Goal: Task Accomplishment & Management: Use online tool/utility

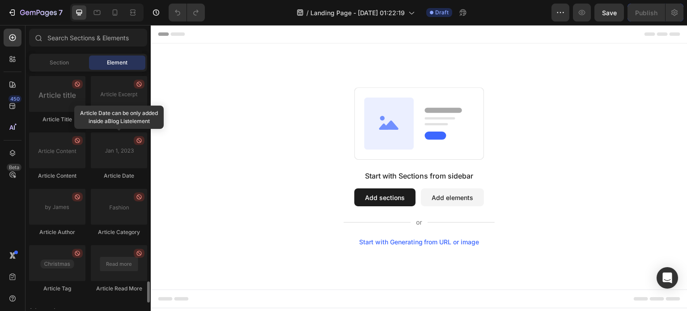
scroll to position [2413, 0]
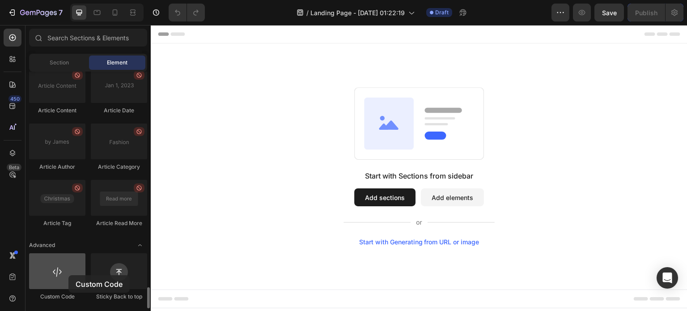
click at [68, 275] on div at bounding box center [57, 271] width 56 height 36
click at [56, 273] on div at bounding box center [57, 271] width 56 height 36
click at [423, 195] on button "Add elements" at bounding box center [452, 197] width 63 height 18
click at [458, 201] on button "Add elements" at bounding box center [452, 197] width 63 height 18
click at [443, 199] on button "Add elements" at bounding box center [452, 197] width 63 height 18
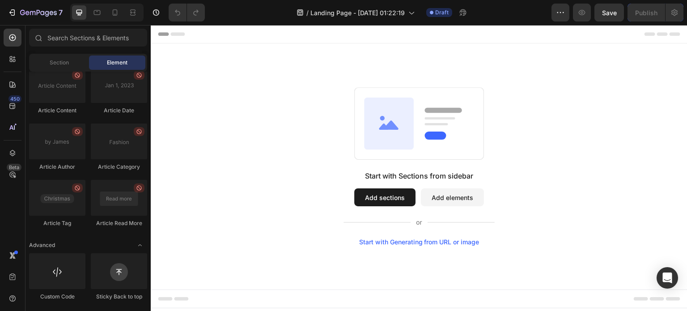
click at [382, 203] on button "Add sections" at bounding box center [384, 197] width 61 height 18
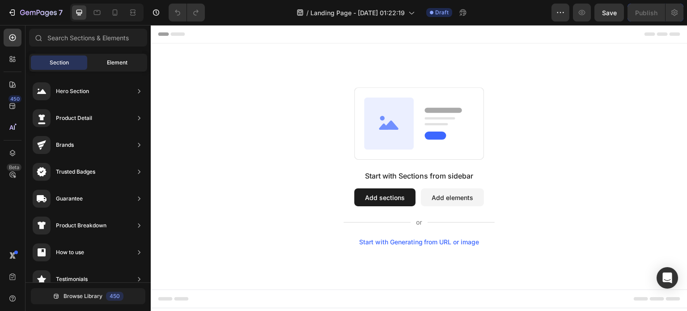
click at [97, 62] on div "Element" at bounding box center [117, 62] width 56 height 14
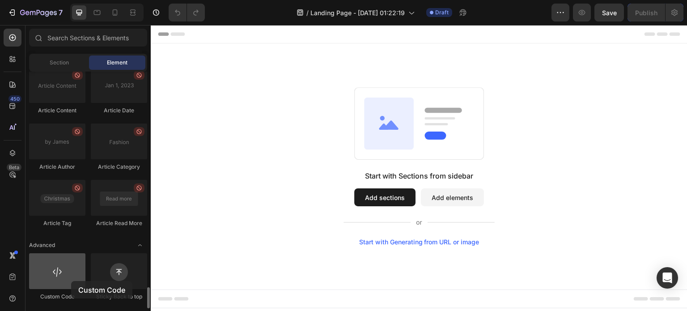
click at [71, 281] on div at bounding box center [57, 271] width 56 height 36
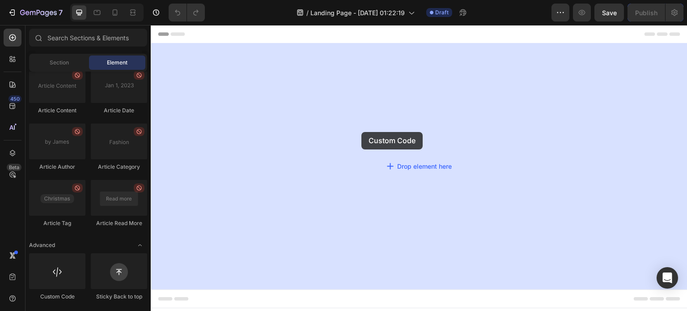
drag, startPoint x: 222, startPoint y: 306, endPoint x: 364, endPoint y: 130, distance: 226.1
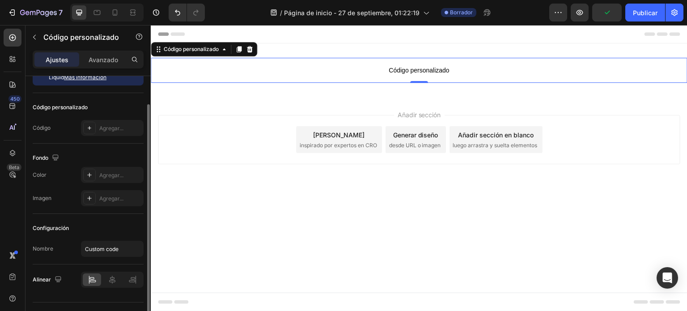
scroll to position [33, 0]
click at [113, 128] on font "Agregar..." at bounding box center [111, 127] width 24 height 7
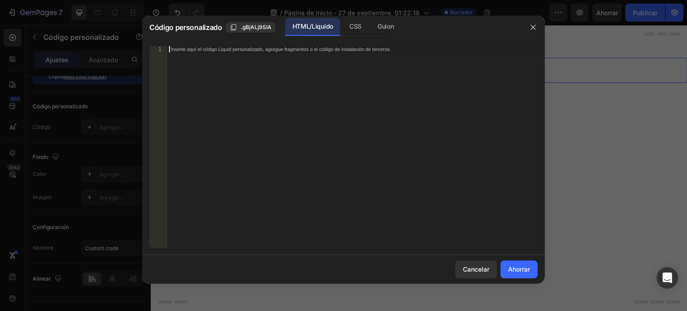
click at [282, 91] on div "Inserte aquí el código Liquid personalizado, agregue fragmentos o el código de …" at bounding box center [352, 153] width 370 height 214
paste textarea "landing page builder"
type textarea "landing page builder"
click at [282, 91] on div "creador de páginas de destino" at bounding box center [352, 153] width 370 height 214
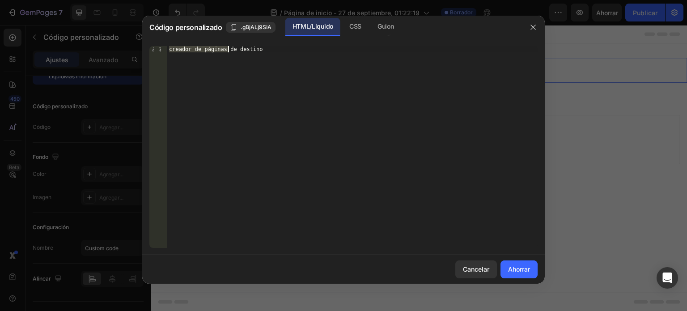
click at [282, 91] on div "creador de páginas de destino" at bounding box center [352, 153] width 370 height 214
click at [293, 68] on div "Inserte aquí el código Liquid personalizado, agregue fragmentos o el código de …" at bounding box center [352, 153] width 370 height 214
paste textarea "</html>"
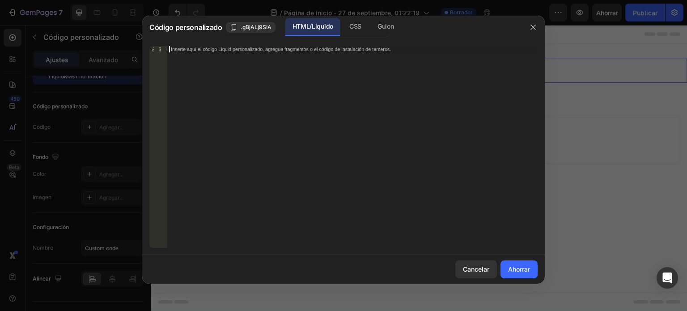
type textarea "</html>"
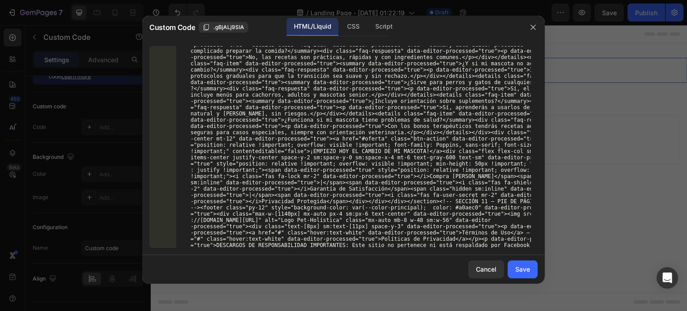
scroll to position [14451, 0]
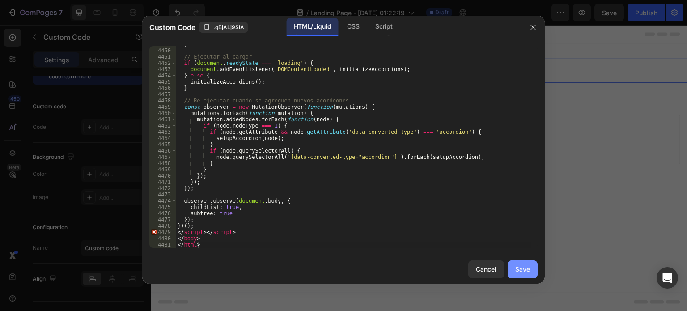
click at [516, 271] on div "Save" at bounding box center [522, 268] width 15 height 9
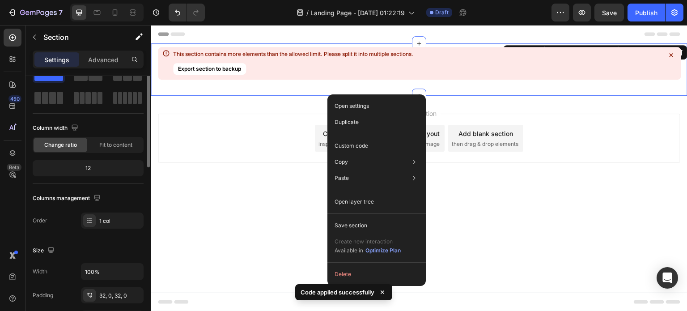
scroll to position [0, 0]
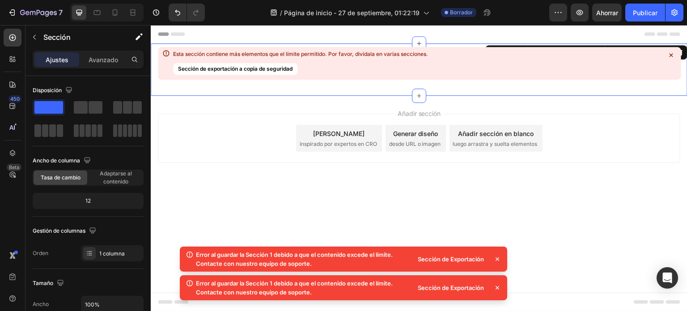
click at [461, 288] on font "Sección de Exportación" at bounding box center [451, 287] width 66 height 7
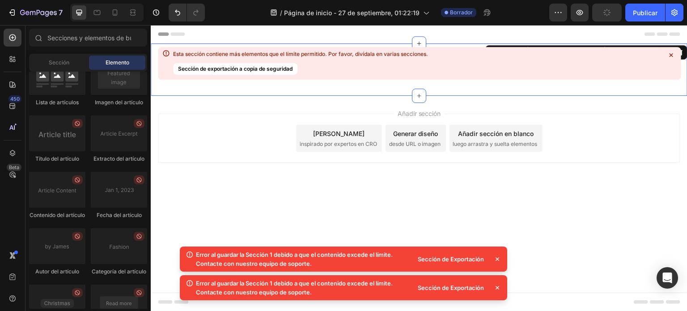
click at [592, 126] on div "Añadir sección Elija plantillas inspirado por expertos en CRO Generar diseño de…" at bounding box center [419, 138] width 522 height 49
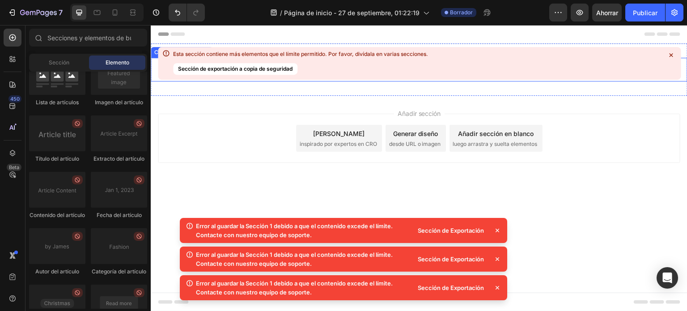
click at [671, 54] on icon at bounding box center [671, 55] width 4 height 4
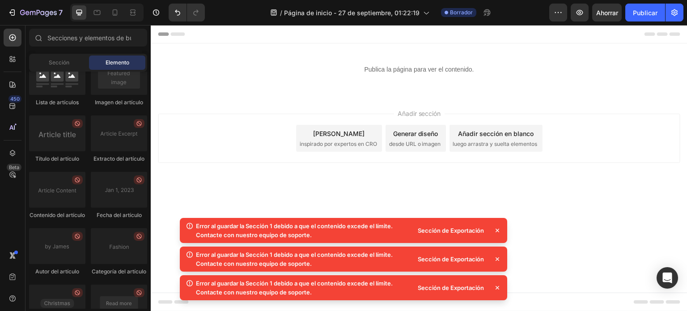
click at [501, 137] on font "Añadir sección en blanco" at bounding box center [496, 133] width 76 height 9
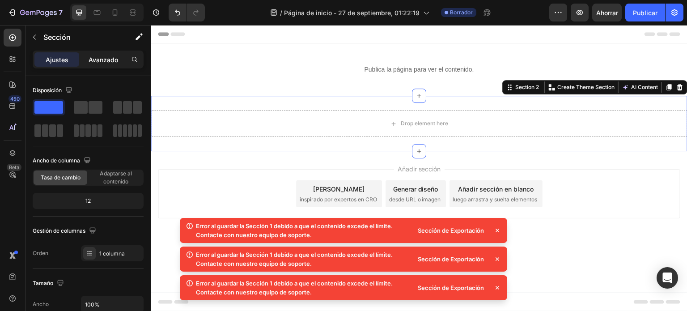
click at [98, 54] on div "Avanzado" at bounding box center [103, 59] width 45 height 14
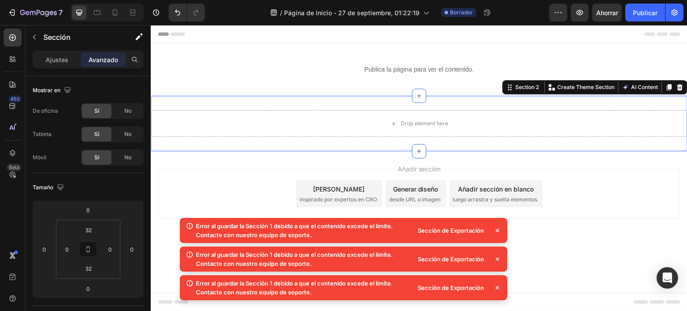
scroll to position [360, 0]
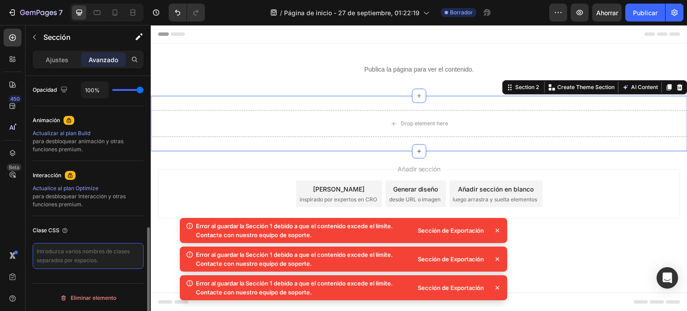
click at [76, 257] on textarea at bounding box center [88, 256] width 111 height 26
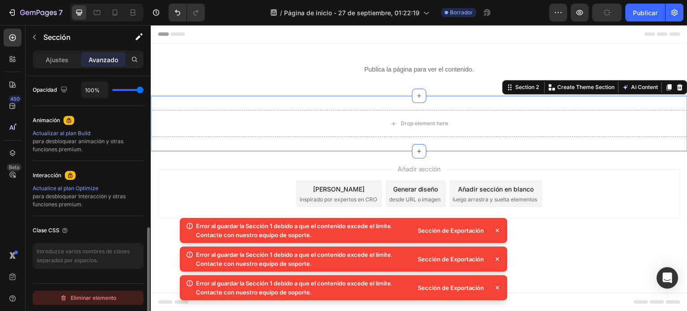
click at [76, 296] on font "Eliminar elemento" at bounding box center [94, 297] width 46 height 7
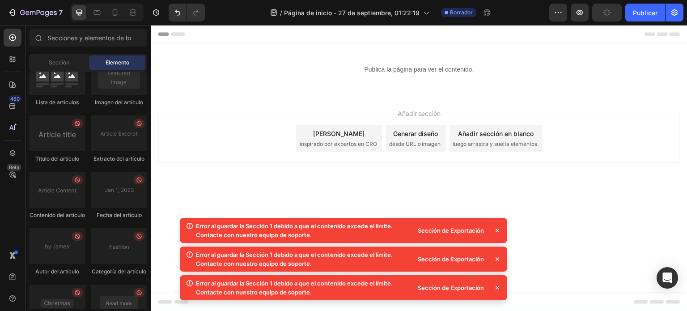
click at [184, 37] on font "Encabezamiento" at bounding box center [190, 34] width 45 height 6
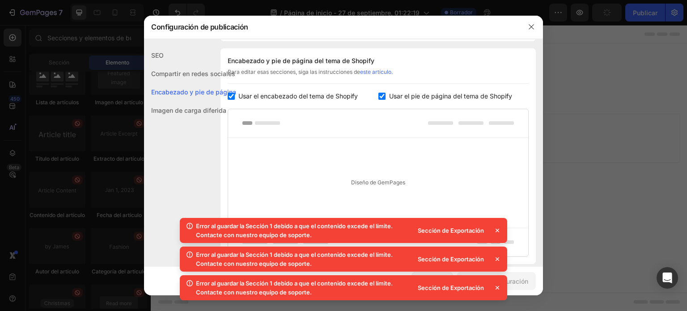
scroll to position [481, 0]
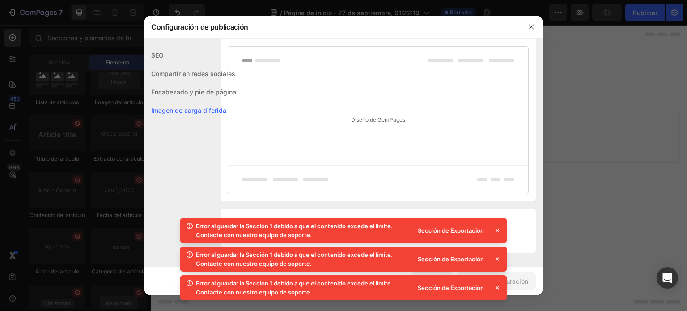
click at [496, 229] on icon at bounding box center [497, 230] width 9 height 9
click at [530, 29] on icon "button" at bounding box center [531, 26] width 7 height 7
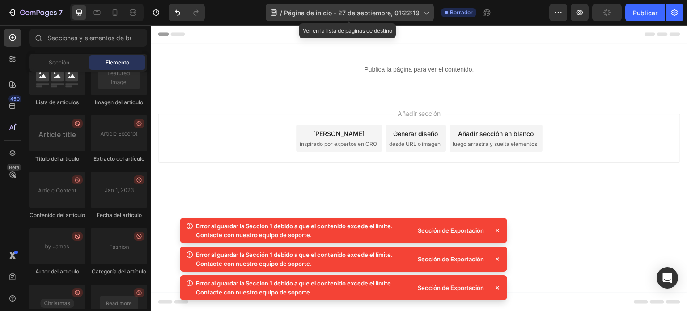
click at [288, 10] on font "Página de inicio - 27 de septiembre, 01:22:19" at bounding box center [351, 13] width 135 height 8
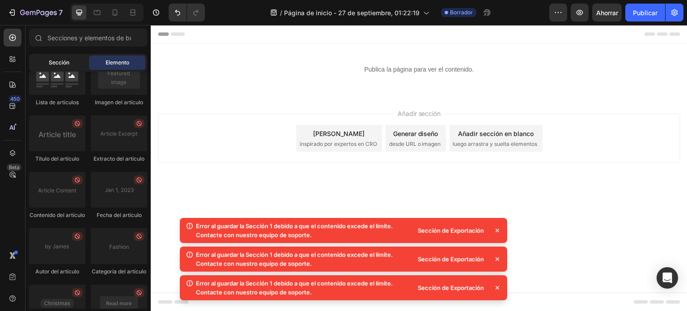
drag, startPoint x: 74, startPoint y: 55, endPoint x: 71, endPoint y: 63, distance: 8.1
click at [71, 63] on div "Sección Elemento" at bounding box center [88, 63] width 118 height 18
click at [71, 63] on div "Sección" at bounding box center [59, 62] width 56 height 14
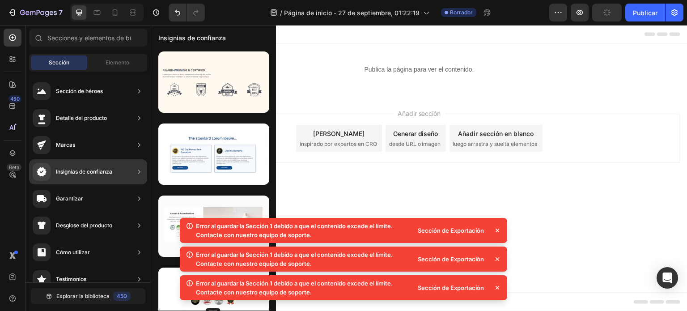
scroll to position [308, 0]
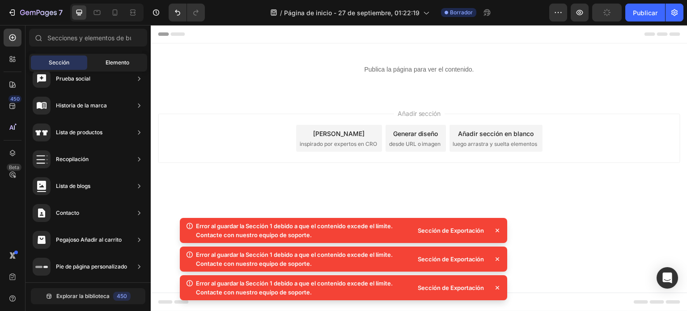
click at [112, 59] on font "Elemento" at bounding box center [118, 62] width 24 height 7
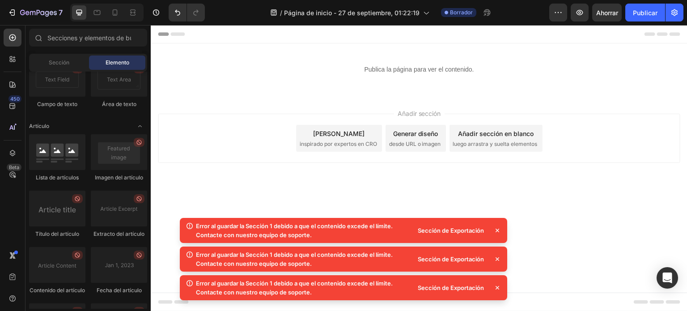
scroll to position [2550, 0]
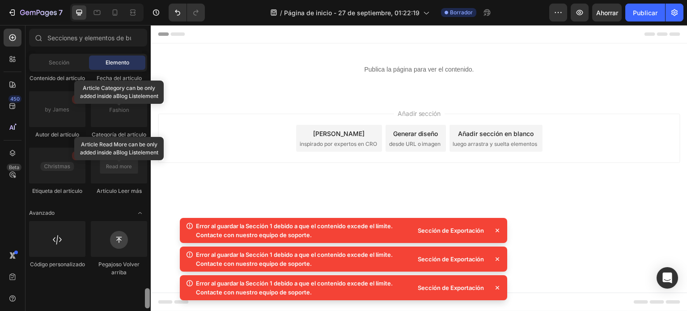
drag, startPoint x: 148, startPoint y: 171, endPoint x: 141, endPoint y: 332, distance: 161.1
click at [141, 0] on html "7 / Página de inicio - 27 de septiembre, 01:22:19 Borrador Avance Ahorrar Publi…" at bounding box center [343, 0] width 687 height 0
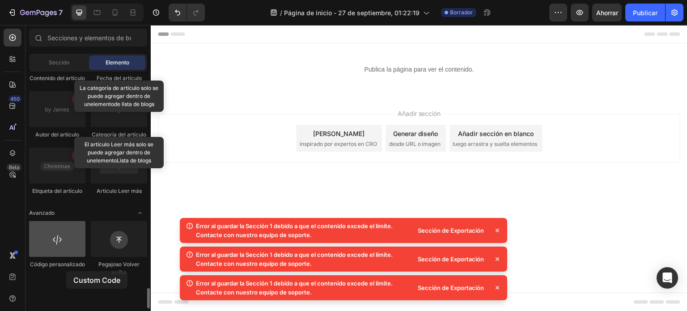
click at [66, 257] on div at bounding box center [57, 239] width 56 height 36
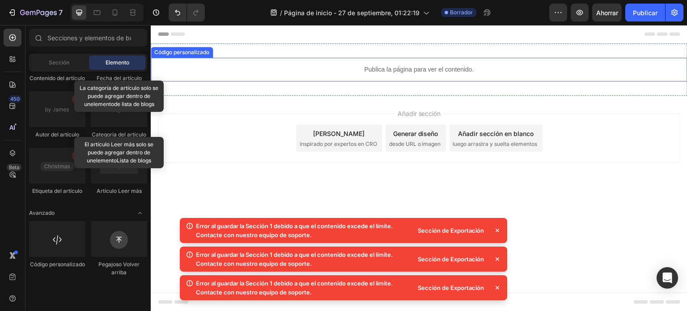
click at [401, 74] on div "Publica la página para ver el contenido." at bounding box center [419, 70] width 537 height 24
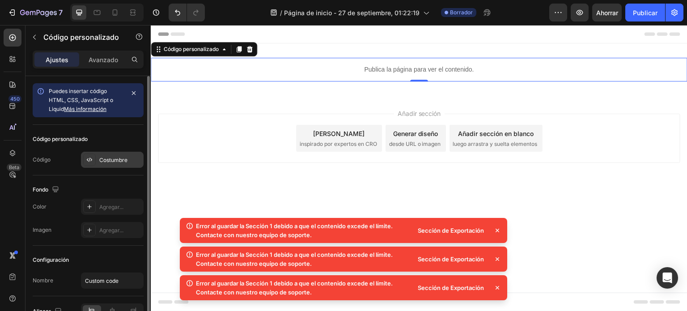
scroll to position [51, 0]
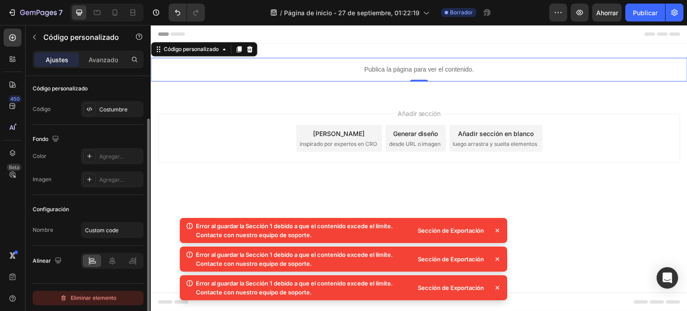
click at [89, 299] on font "Eliminar elemento" at bounding box center [94, 297] width 46 height 7
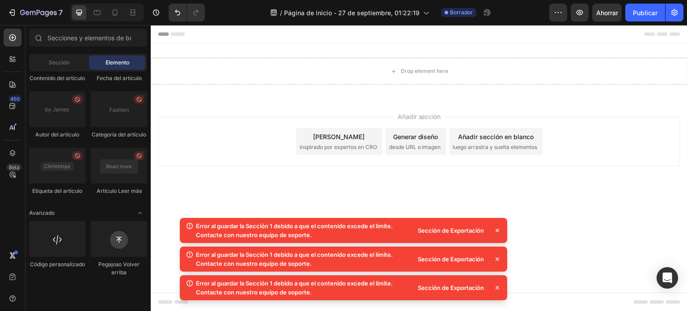
click at [498, 228] on icon at bounding box center [497, 230] width 9 height 9
click at [497, 231] on icon at bounding box center [497, 230] width 9 height 9
click at [304, 233] on font "Error al guardar la Sección 1 debido a que el contenido excede el límite. Conta…" at bounding box center [294, 230] width 197 height 16
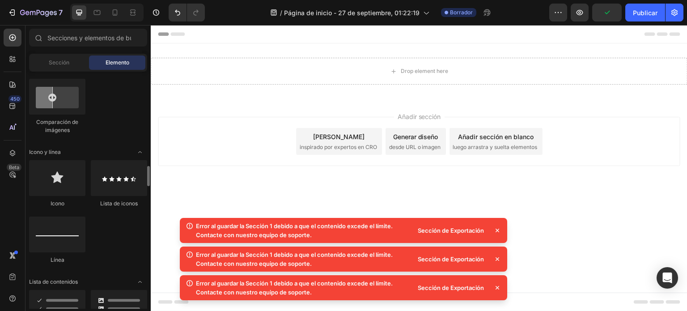
scroll to position [0, 0]
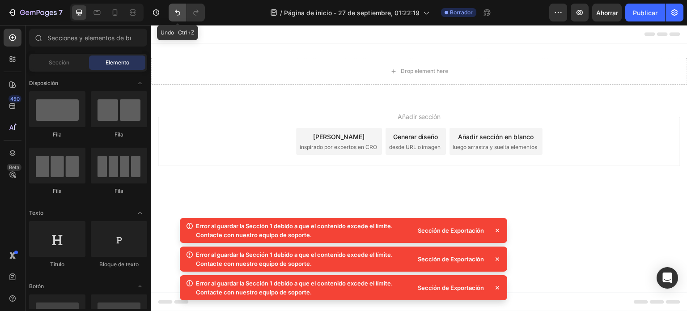
click at [176, 13] on icon "Deshacer/Rehacer" at bounding box center [177, 12] width 9 height 9
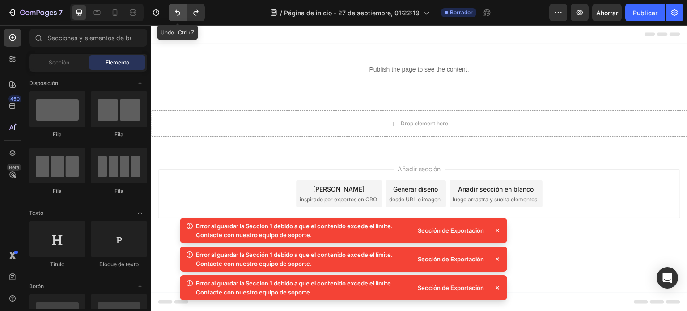
click at [176, 13] on icon "Deshacer/Rehacer" at bounding box center [177, 12] width 9 height 9
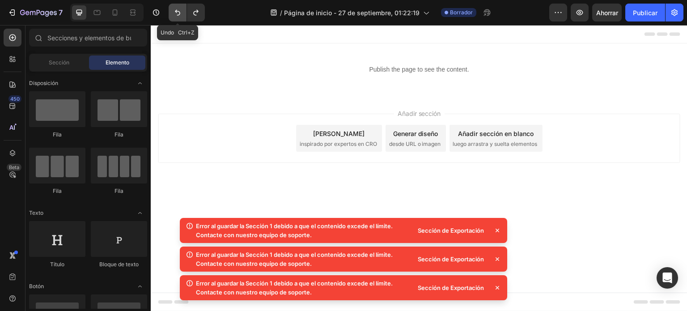
click at [176, 13] on icon "Deshacer/Rehacer" at bounding box center [177, 12] width 9 height 9
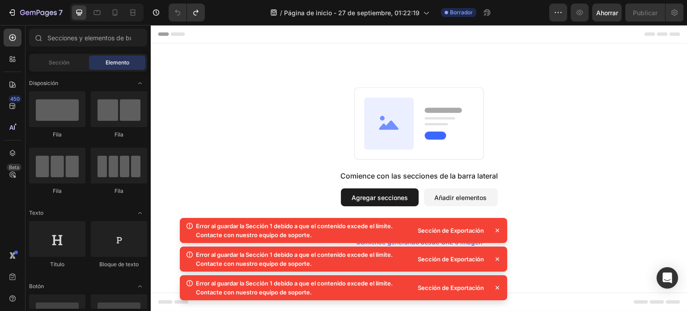
click at [497, 231] on icon at bounding box center [497, 231] width 4 height 4
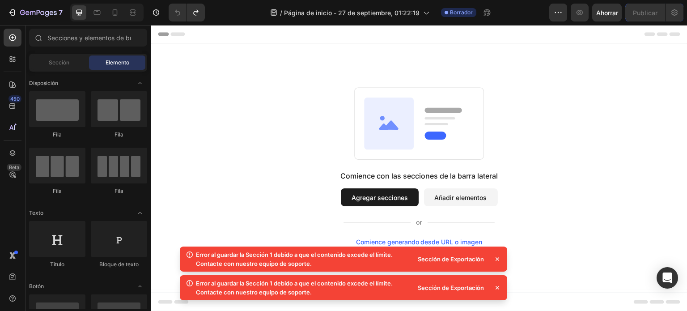
click at [495, 258] on icon at bounding box center [497, 258] width 9 height 9
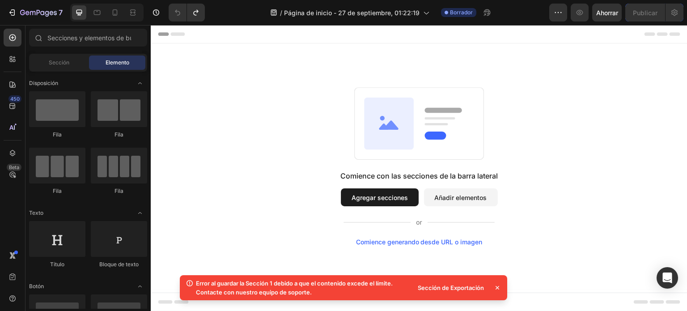
click at [499, 288] on icon at bounding box center [497, 287] width 9 height 9
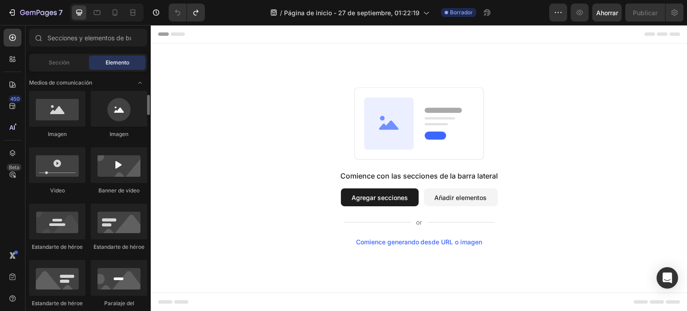
scroll to position [465, 0]
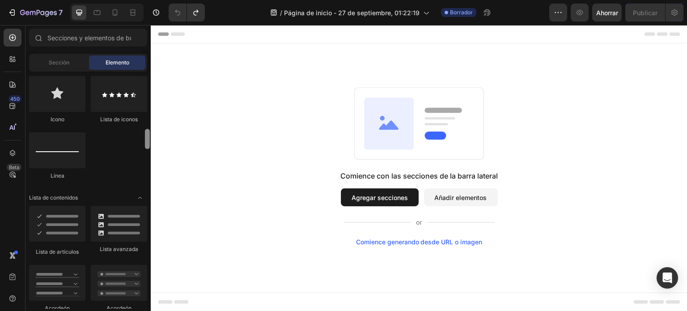
drag, startPoint x: 147, startPoint y: 122, endPoint x: 146, endPoint y: 135, distance: 13.0
click at [146, 135] on div at bounding box center [147, 139] width 5 height 20
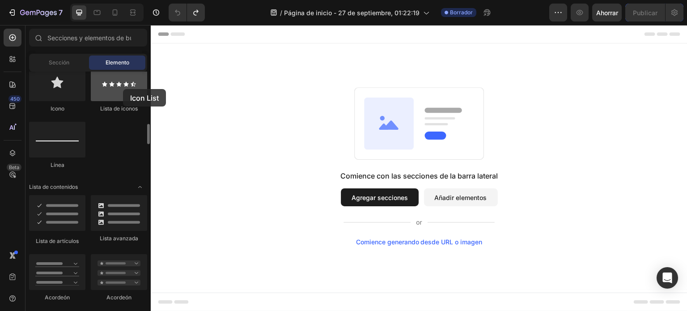
click at [123, 89] on div at bounding box center [119, 83] width 56 height 36
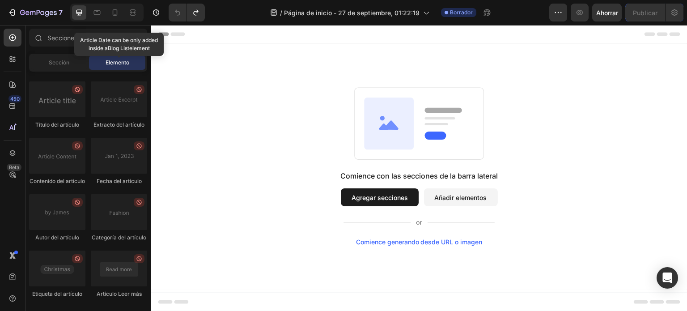
scroll to position [2550, 0]
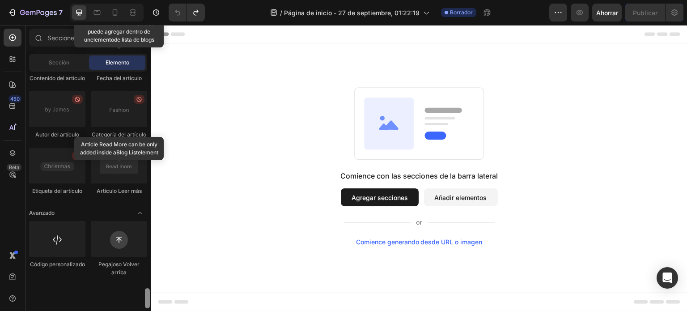
drag, startPoint x: 147, startPoint y: 136, endPoint x: 136, endPoint y: 332, distance: 195.7
click at [136, 0] on html "7 / Página de inicio - 27 de septiembre, 01:22:19 Borrador Avance Ahorrar Publi…" at bounding box center [343, 0] width 687 height 0
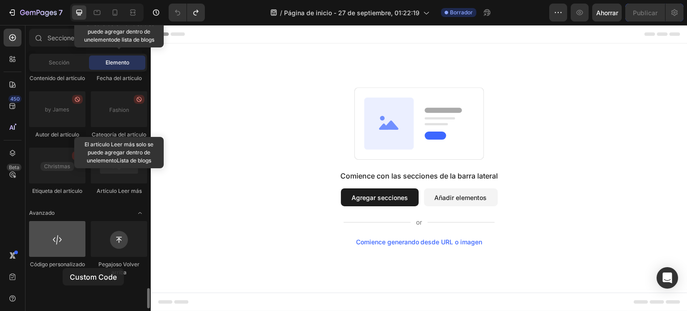
click at [63, 257] on div at bounding box center [57, 239] width 56 height 36
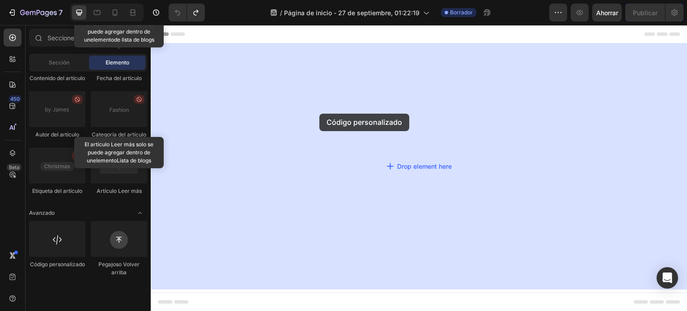
drag, startPoint x: 213, startPoint y: 293, endPoint x: 320, endPoint y: 112, distance: 209.7
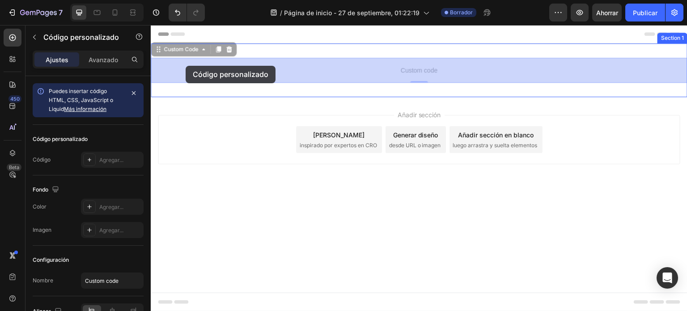
drag, startPoint x: 172, startPoint y: 51, endPoint x: 186, endPoint y: 66, distance: 19.9
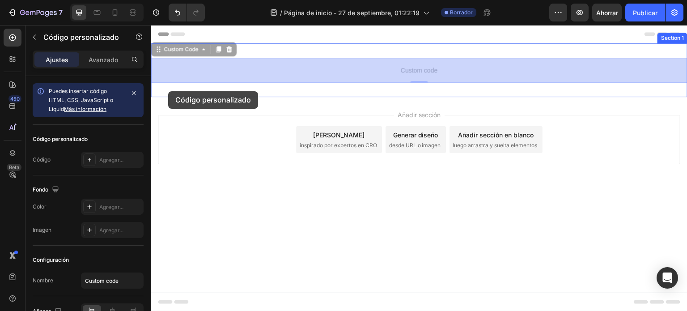
drag, startPoint x: 160, startPoint y: 53, endPoint x: 168, endPoint y: 91, distance: 38.9
click at [168, 91] on div "Encabezamiento Custom code Custom Code 0 Custom code Custom Code 0 Section 1 Ra…" at bounding box center [419, 116] width 537 height 182
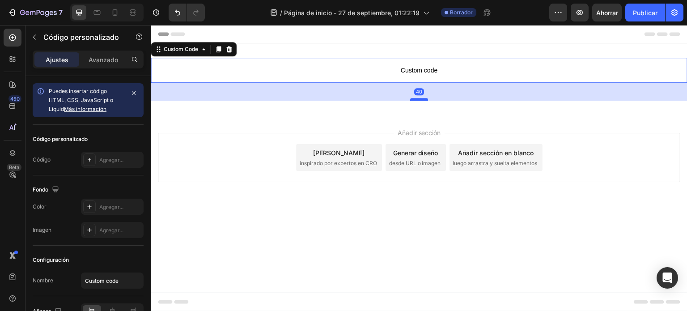
drag, startPoint x: 421, startPoint y: 80, endPoint x: 422, endPoint y: 109, distance: 29.5
click at [422, 101] on div at bounding box center [419, 99] width 18 height 3
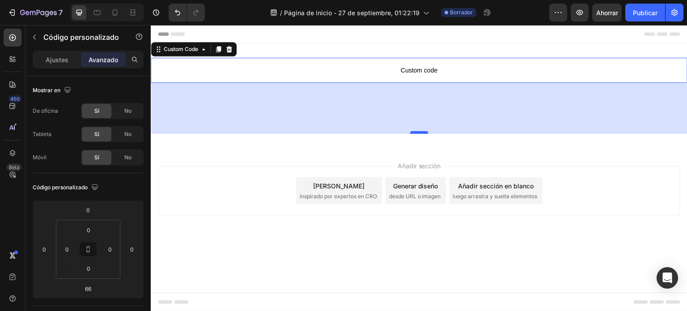
drag, startPoint x: 418, startPoint y: 112, endPoint x: 427, endPoint y: 161, distance: 50.0
click at [427, 134] on div at bounding box center [419, 132] width 18 height 3
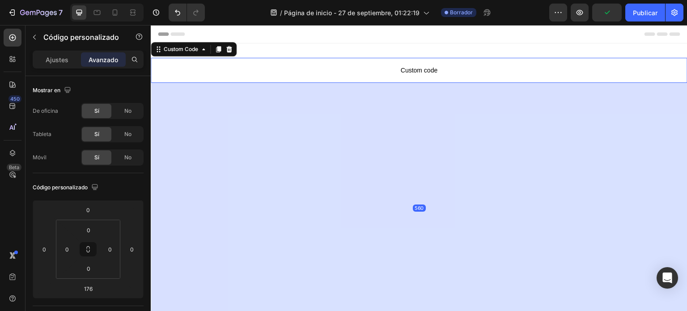
drag, startPoint x: 416, startPoint y: 160, endPoint x: 433, endPoint y: 332, distance: 172.6
click at [433, 310] on html "Encabezamiento Custom code Custom Code 560 Section 1 Raíz Comience con las secc…" at bounding box center [419, 250] width 537 height 451
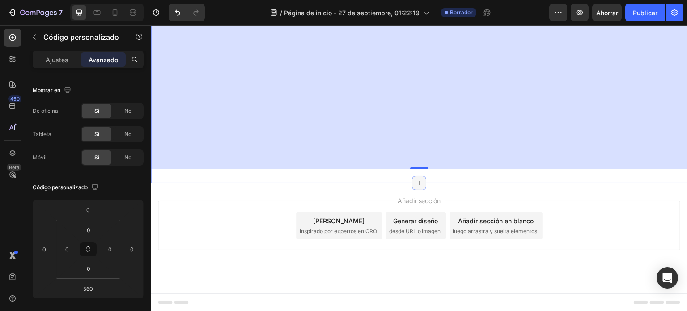
click at [418, 179] on icon at bounding box center [418, 182] width 7 height 7
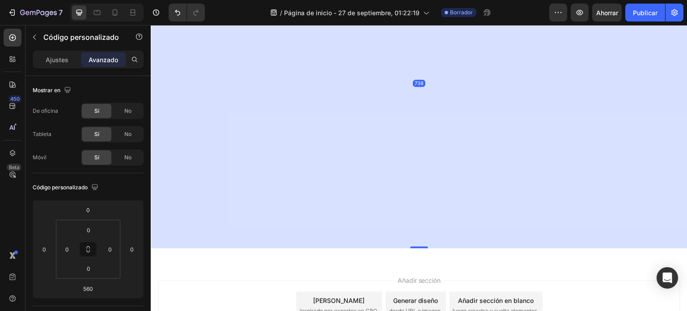
drag, startPoint x: 419, startPoint y: 168, endPoint x: 425, endPoint y: 247, distance: 79.8
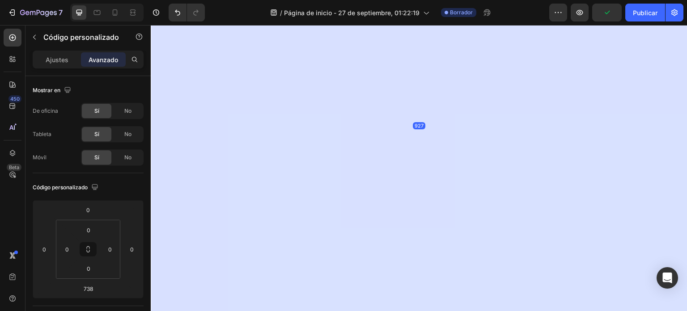
drag, startPoint x: 417, startPoint y: 247, endPoint x: 427, endPoint y: 332, distance: 85.0
click at [427, 310] on html "Encabezamiento Custom code Custom Code 927 Section 1 Raíz Comience con las secc…" at bounding box center [419, 167] width 537 height 615
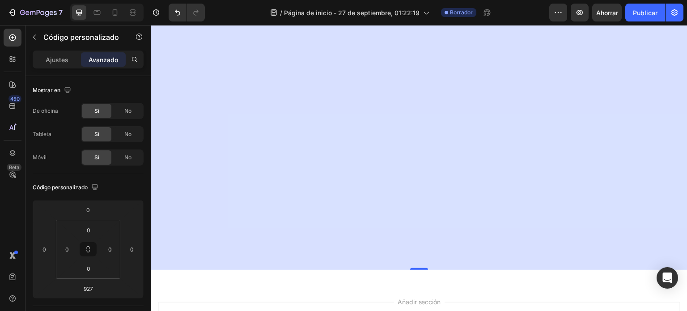
drag, startPoint x: 421, startPoint y: 166, endPoint x: 432, endPoint y: 332, distance: 165.8
click at [432, 310] on html "Encabezamiento Custom code Custom Code 1154 Section 1 Raíz Comience con las sec…" at bounding box center [419, 54] width 537 height 717
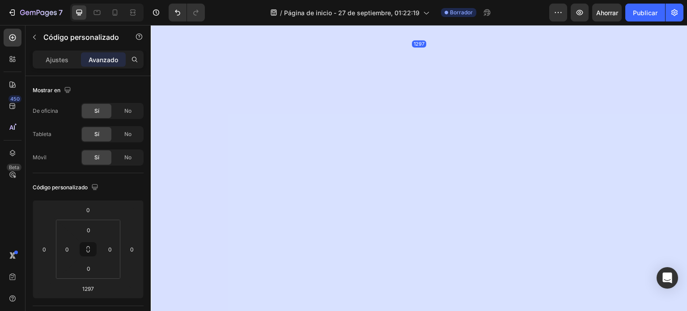
scroll to position [494, 0]
drag, startPoint x: 420, startPoint y: 167, endPoint x: 426, endPoint y: 332, distance: 164.6
click at [426, 310] on html "Encabezamiento Custom code Custom Code 1665 Section 1 Raíz Comience con las sec…" at bounding box center [419, 3] width 537 height 945
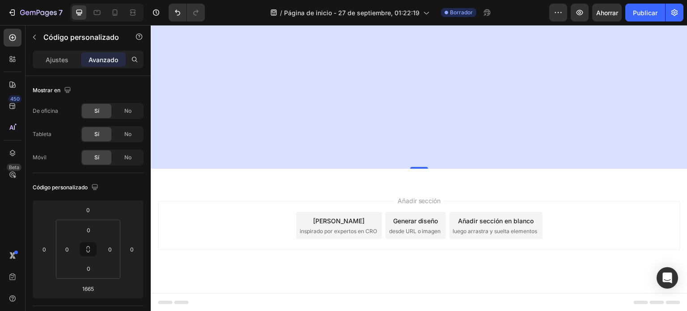
scroll to position [658, 0]
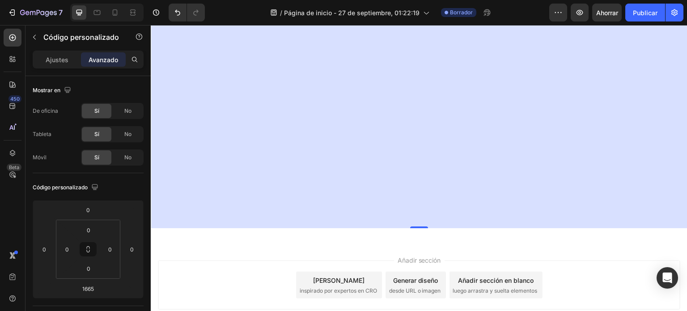
drag, startPoint x: 412, startPoint y: 166, endPoint x: 441, endPoint y: 332, distance: 168.0
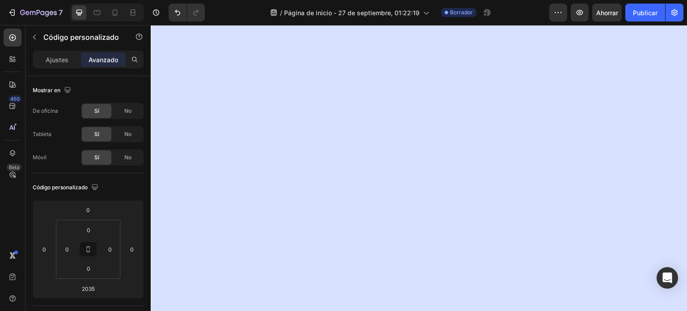
scroll to position [813, 0]
drag, startPoint x: 414, startPoint y: 178, endPoint x: 444, endPoint y: 332, distance: 157.2
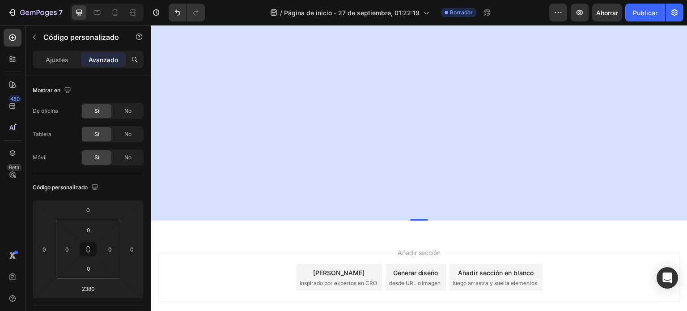
scroll to position [978, 0]
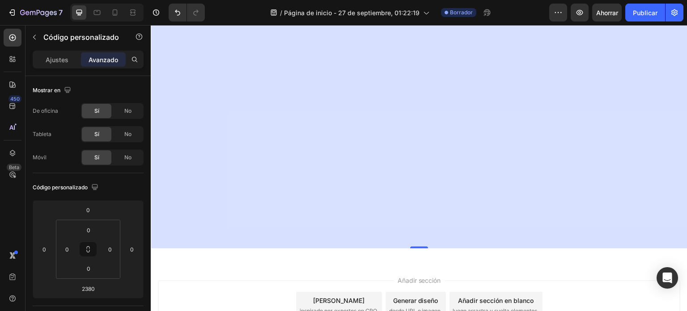
drag, startPoint x: 419, startPoint y: 167, endPoint x: 454, endPoint y: 332, distance: 168.2
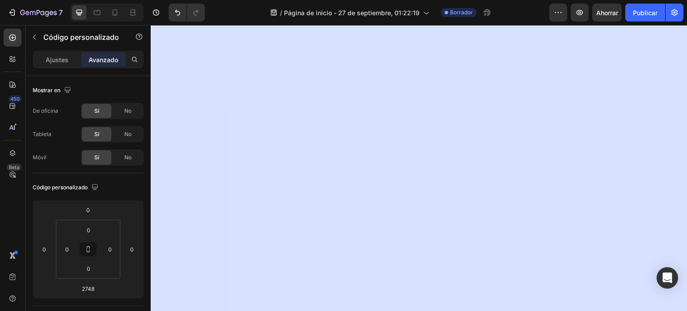
scroll to position [1143, 0]
drag, startPoint x: 418, startPoint y: 166, endPoint x: 428, endPoint y: 332, distance: 165.8
drag, startPoint x: 417, startPoint y: 166, endPoint x: 433, endPoint y: 332, distance: 166.7
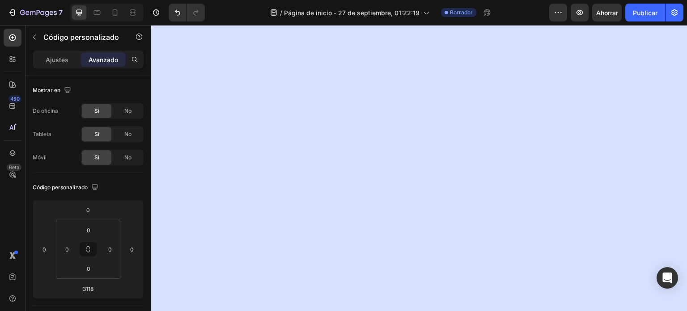
type input "3488"
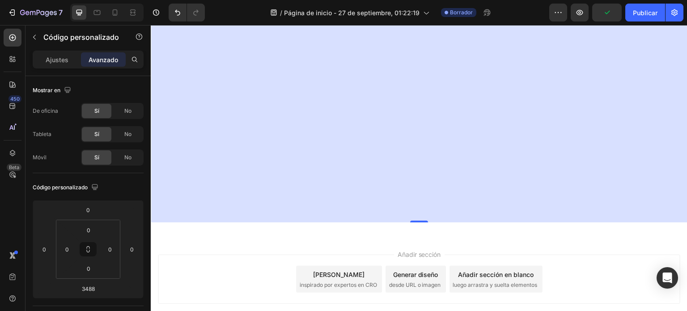
scroll to position [1474, 0]
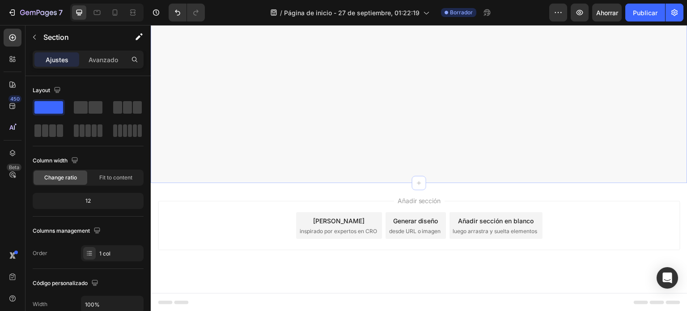
drag, startPoint x: 420, startPoint y: 168, endPoint x: 458, endPoint y: 332, distance: 167.9
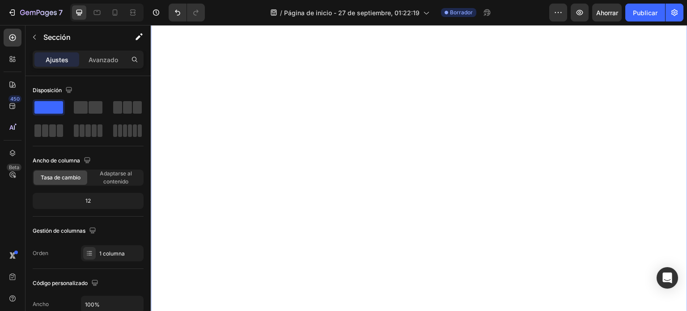
scroll to position [0, 0]
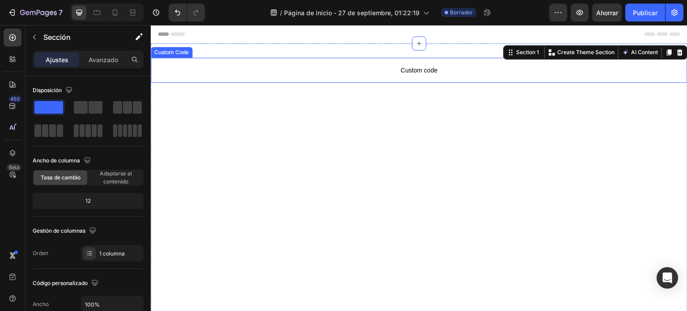
click at [375, 81] on p "Custom code" at bounding box center [419, 70] width 537 height 25
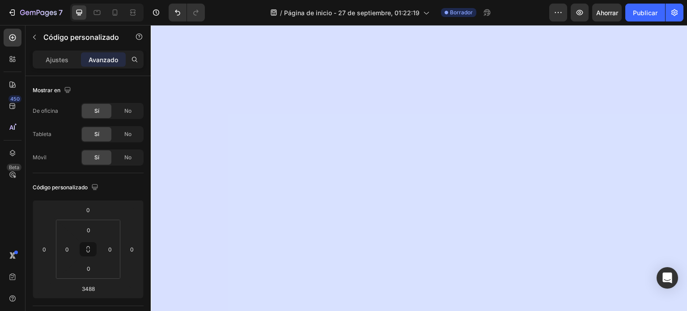
scroll to position [1474, 0]
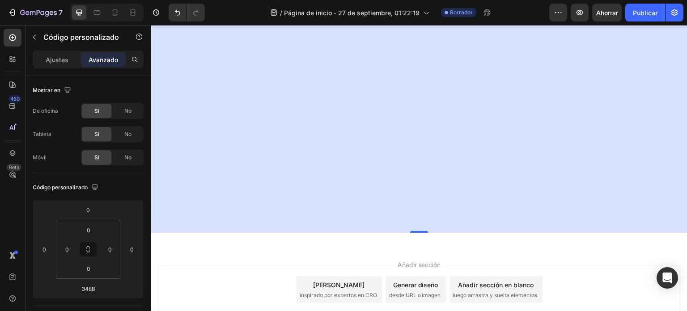
drag, startPoint x: 420, startPoint y: 166, endPoint x: 419, endPoint y: 332, distance: 165.5
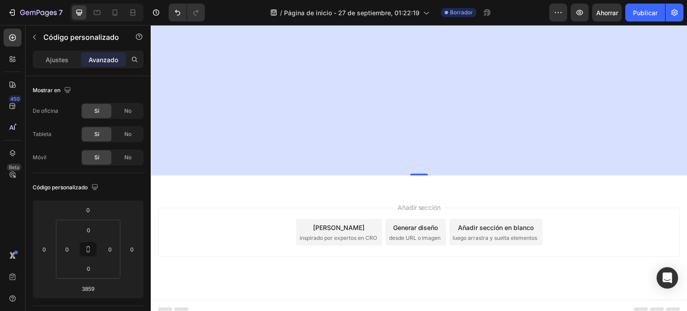
scroll to position [1640, 0]
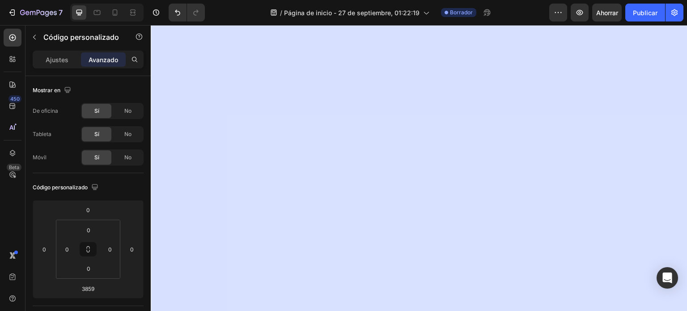
drag, startPoint x: 423, startPoint y: 168, endPoint x: 440, endPoint y: 332, distance: 165.0
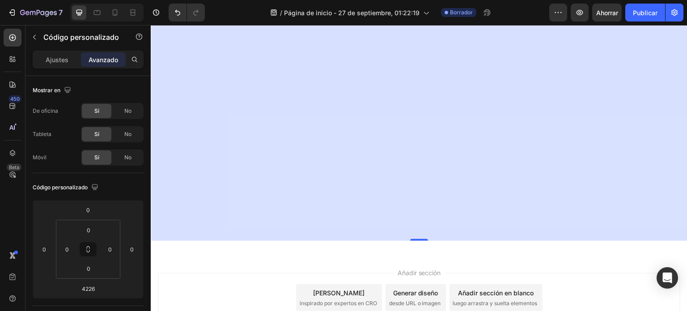
drag, startPoint x: 419, startPoint y: 167, endPoint x: 452, endPoint y: 332, distance: 167.9
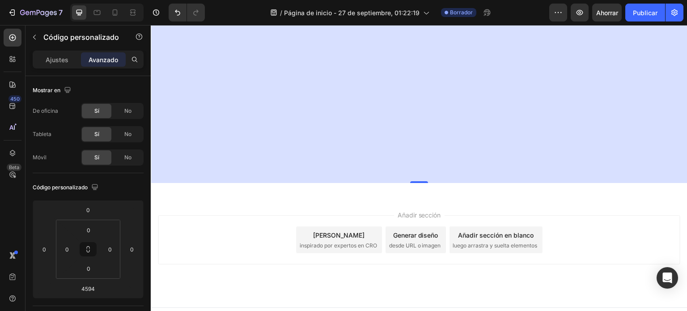
scroll to position [1969, 0]
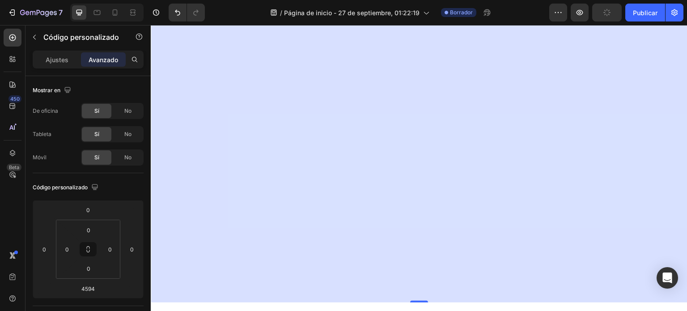
drag, startPoint x: 419, startPoint y: 165, endPoint x: 456, endPoint y: 332, distance: 170.7
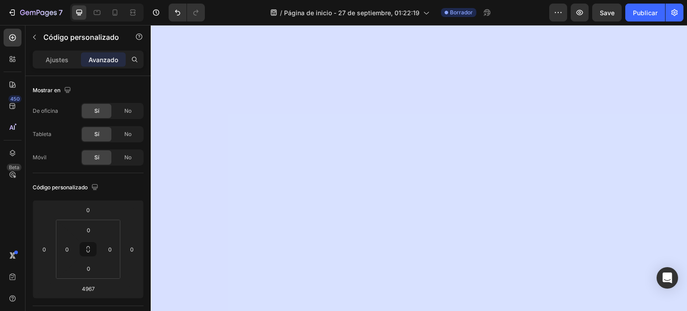
scroll to position [2136, 0]
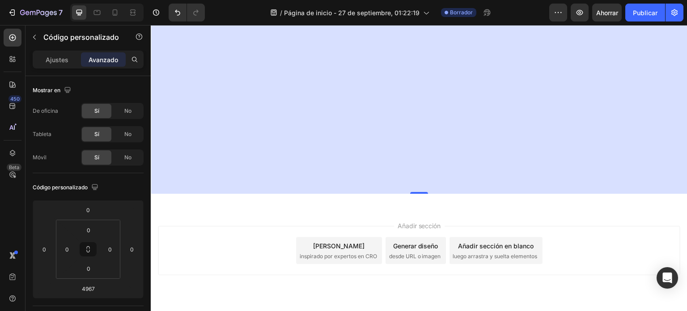
drag, startPoint x: 420, startPoint y: 165, endPoint x: 440, endPoint y: 332, distance: 168.1
type input "5340"
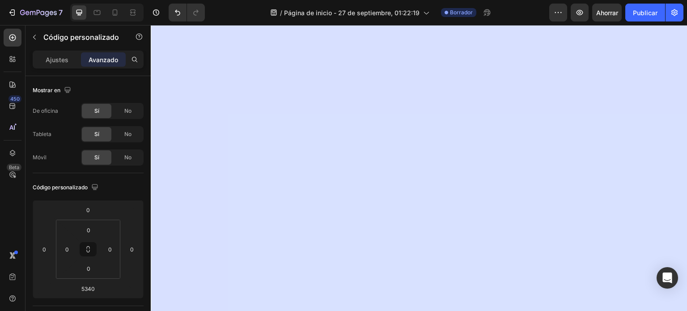
scroll to position [0, 0]
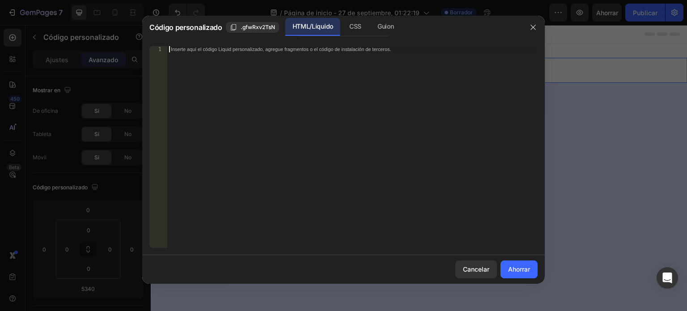
click at [283, 71] on div "Inserte aquí el código Liquid personalizado, agregue fragmentos o el código de …" at bounding box center [352, 153] width 370 height 214
paste textarea "</html>"
type textarea "</html>"
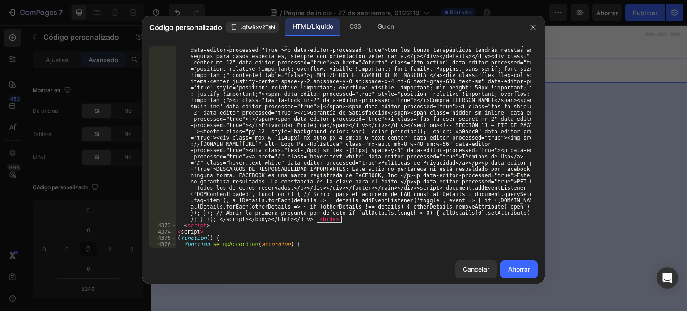
scroll to position [14451, 0]
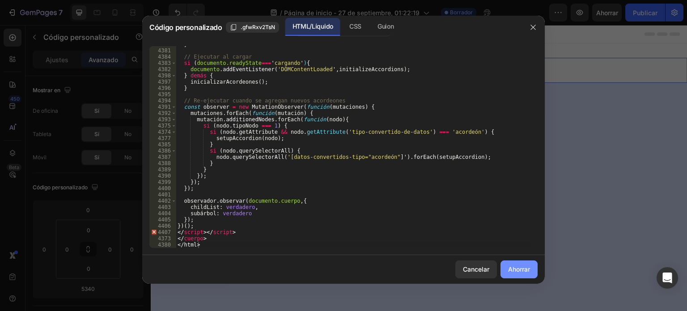
click at [512, 266] on font "Ahorrar" at bounding box center [519, 269] width 22 height 8
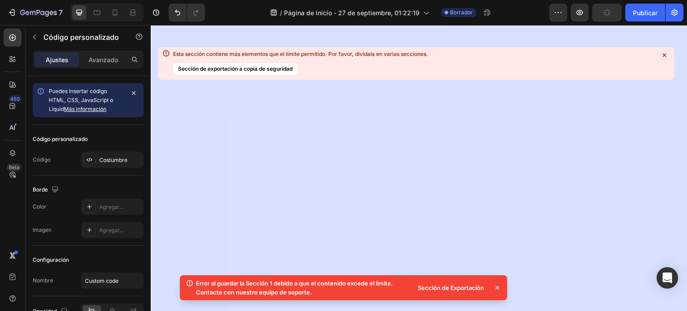
scroll to position [0, 0]
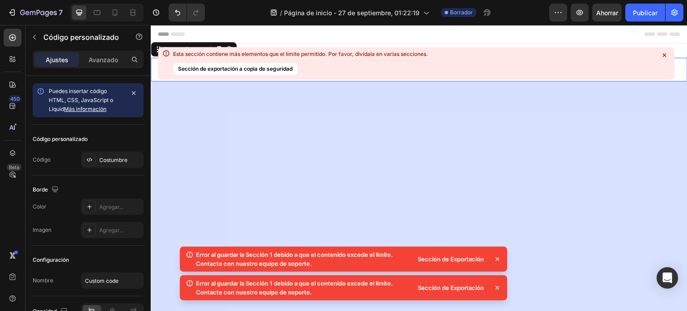
click at [665, 55] on icon at bounding box center [664, 55] width 9 height 9
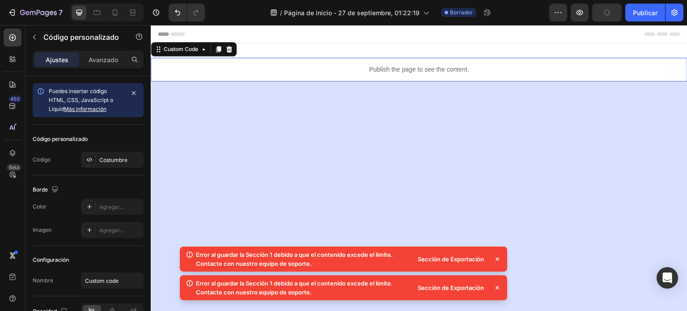
click at [389, 68] on p "Publish the page to see the content." at bounding box center [419, 69] width 537 height 9
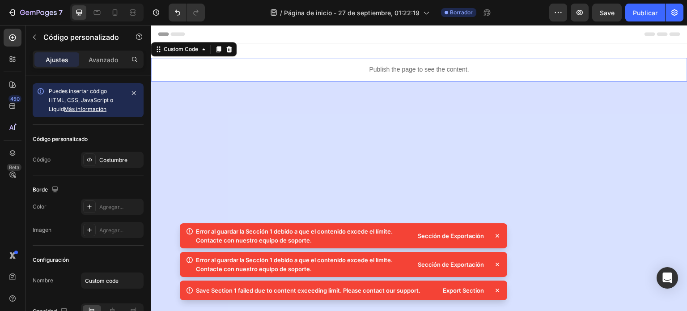
click at [389, 68] on p "Publish the page to see the content." at bounding box center [419, 69] width 537 height 9
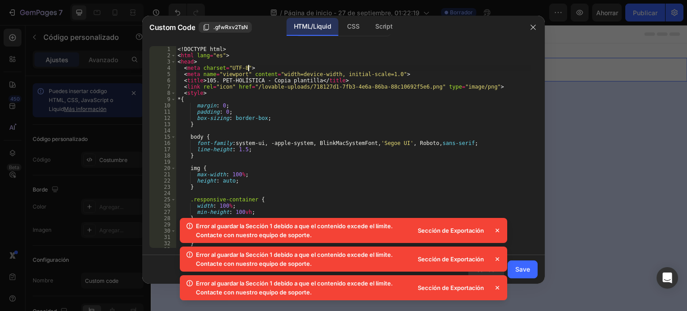
type textarea "<meta charset="UTF-8">"
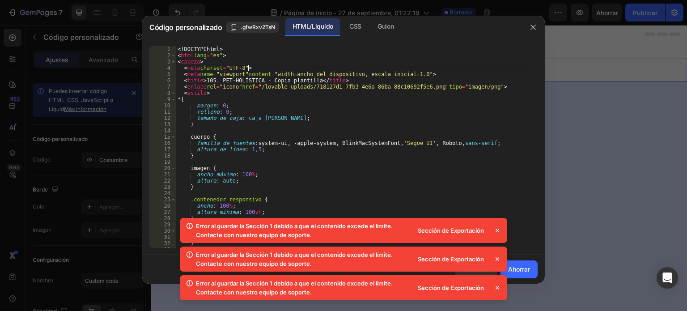
click at [388, 68] on div "<! DOCTYPE html > < html lang = "es" > < cabeza > < meta charset = "UTF-8" > < …" at bounding box center [353, 153] width 355 height 214
click at [383, 33] on div "Guion" at bounding box center [385, 27] width 30 height 18
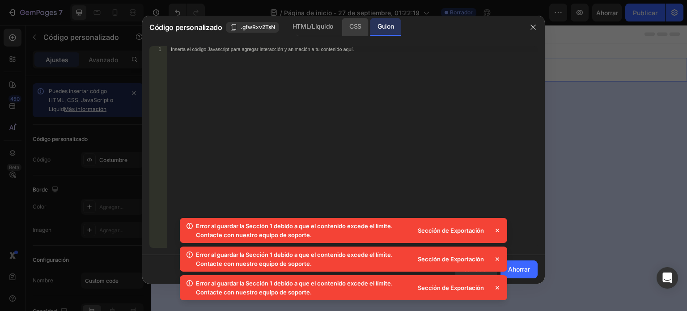
click at [344, 30] on div "CSS" at bounding box center [355, 27] width 26 height 18
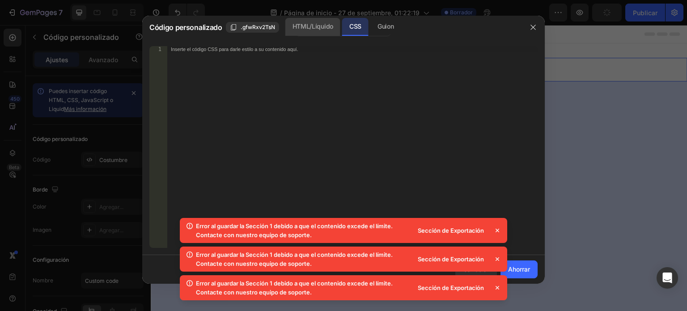
click at [324, 25] on font "HTML/Líquido" at bounding box center [312, 26] width 41 height 8
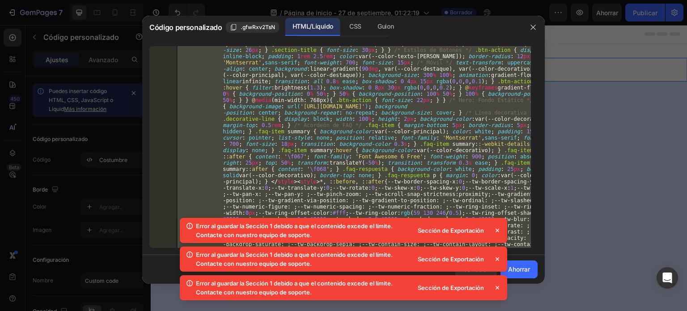
click at [495, 230] on icon at bounding box center [497, 230] width 9 height 9
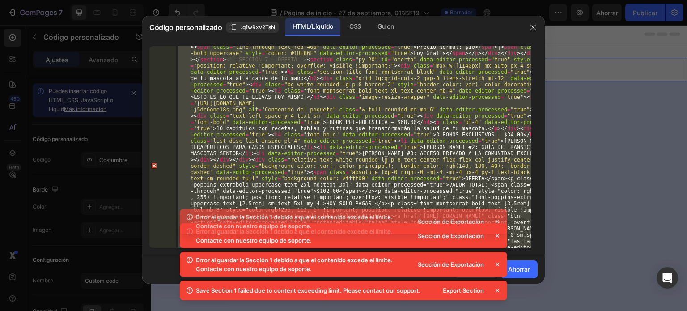
scroll to position [14168, 0]
click at [495, 235] on div "Sección de Exportación" at bounding box center [456, 235] width 89 height 13
click at [533, 25] on icon "button" at bounding box center [532, 27] width 7 height 7
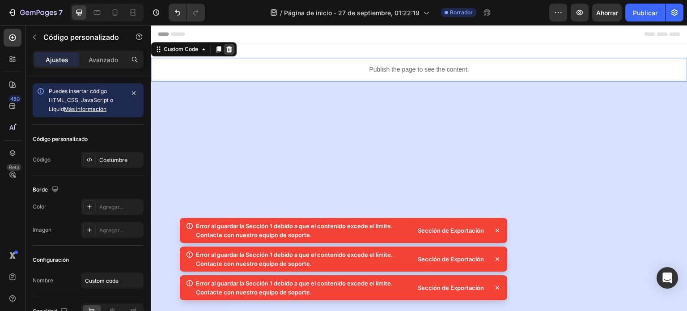
click at [227, 49] on icon at bounding box center [228, 49] width 7 height 7
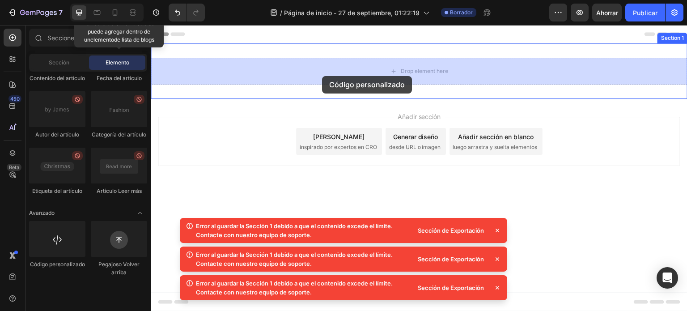
drag, startPoint x: 203, startPoint y: 301, endPoint x: 326, endPoint y: 69, distance: 262.3
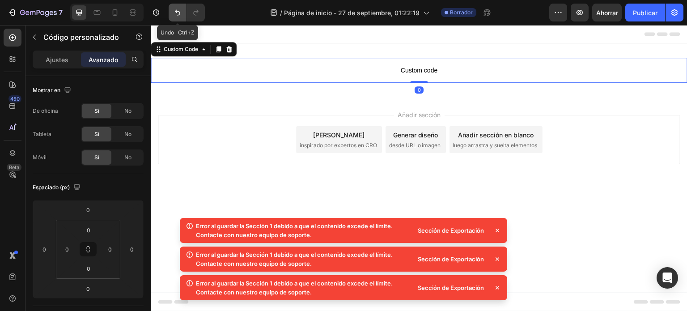
click at [174, 11] on icon "Deshacer/Rehacer" at bounding box center [177, 12] width 9 height 9
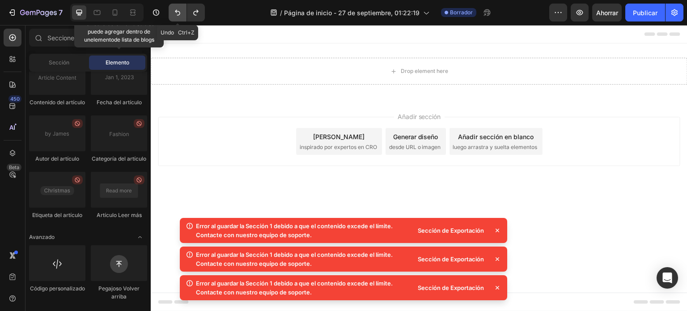
click at [174, 11] on icon "Deshacer/Rehacer" at bounding box center [177, 12] width 9 height 9
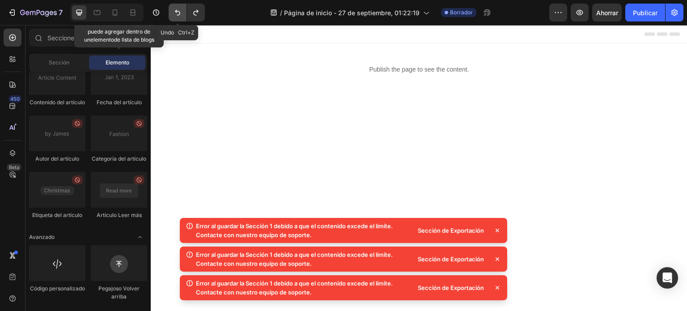
click at [174, 11] on icon "Deshacer/Rehacer" at bounding box center [177, 12] width 9 height 9
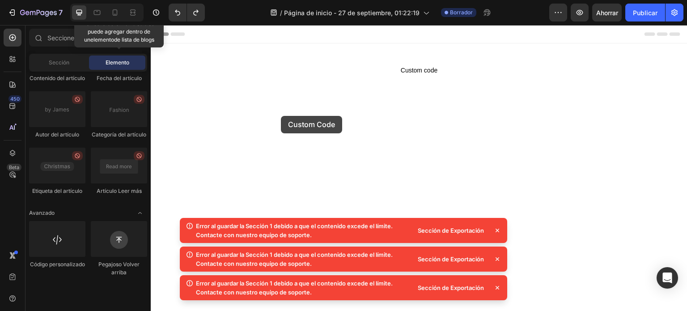
drag, startPoint x: 220, startPoint y: 305, endPoint x: 315, endPoint y: 68, distance: 255.3
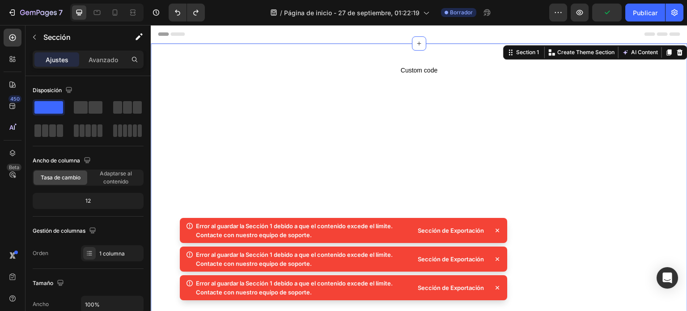
click at [495, 230] on icon at bounding box center [497, 230] width 9 height 9
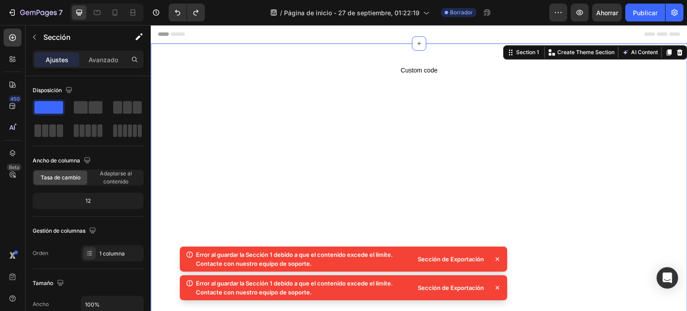
click at [497, 259] on icon at bounding box center [497, 259] width 4 height 4
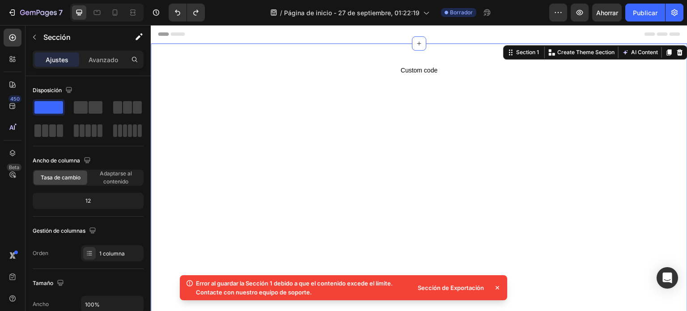
drag, startPoint x: 497, startPoint y: 288, endPoint x: 416, endPoint y: 150, distance: 159.4
click at [497, 288] on icon at bounding box center [497, 288] width 4 height 4
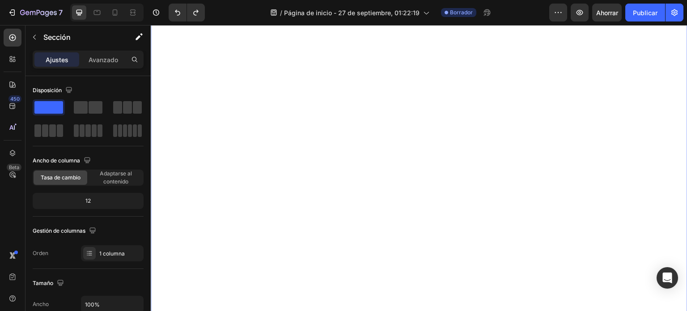
scroll to position [1640, 0]
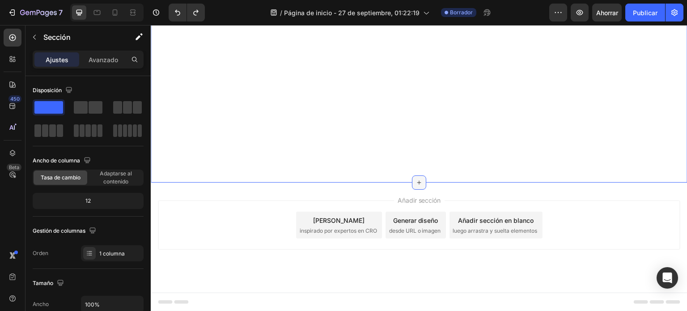
click at [415, 183] on icon at bounding box center [418, 182] width 7 height 7
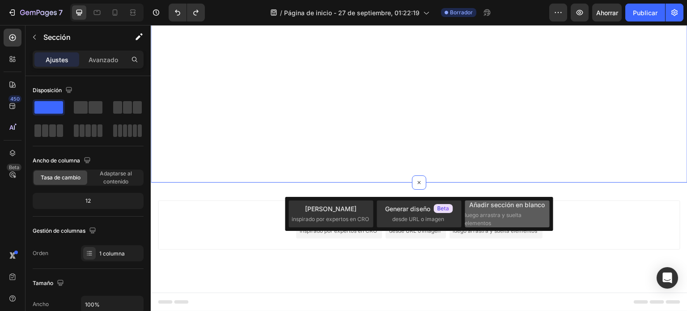
click at [472, 216] on font "luego arrastra y suelta elementos" at bounding box center [493, 219] width 57 height 15
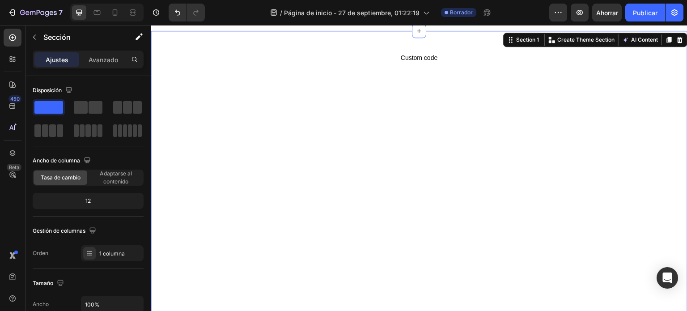
scroll to position [0, 0]
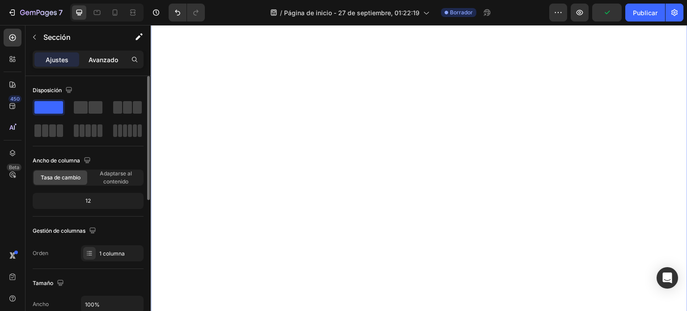
click at [119, 59] on div "Avanzado" at bounding box center [103, 59] width 45 height 14
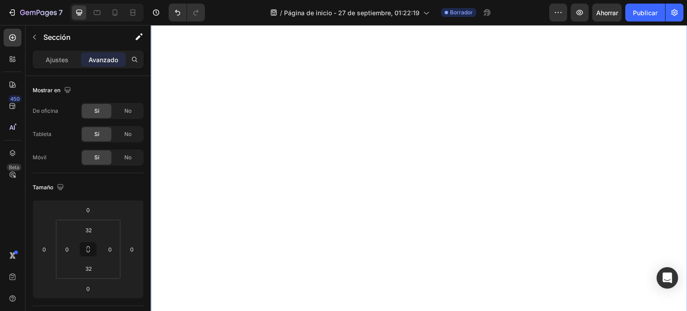
scroll to position [360, 0]
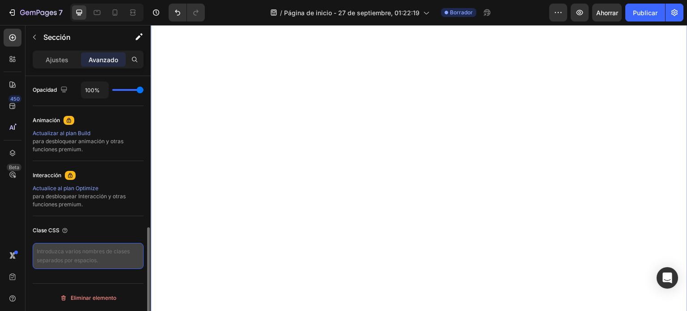
click at [75, 267] on textarea at bounding box center [88, 256] width 111 height 26
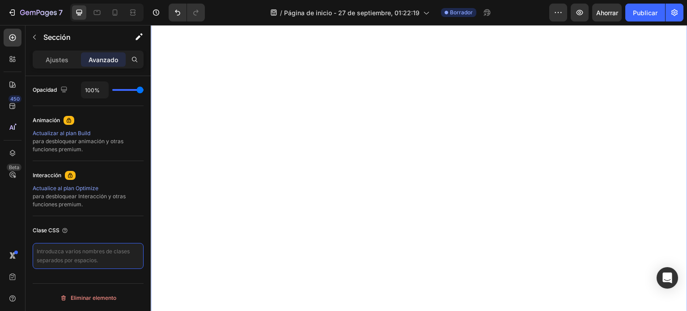
scroll to position [0, 0]
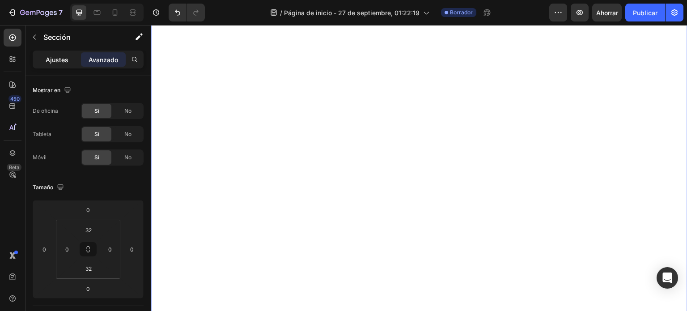
click at [63, 63] on p "Ajustes" at bounding box center [57, 59] width 23 height 9
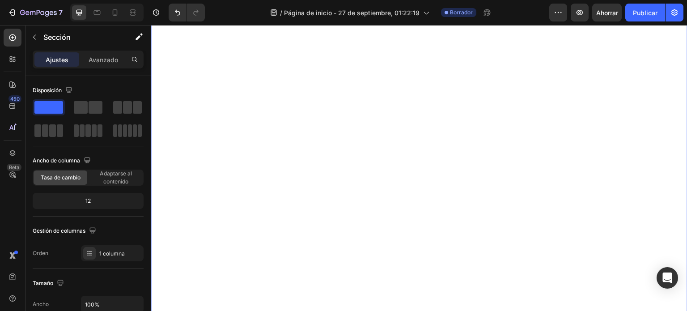
click at [386, 80] on div "Custom code Custom Code" at bounding box center [419, 314] width 537 height 1751
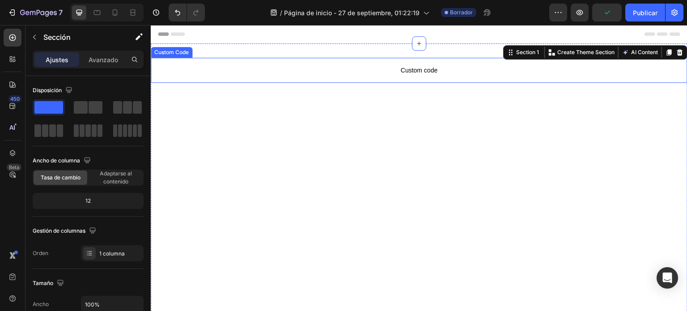
click at [409, 71] on span "Custom code" at bounding box center [419, 70] width 537 height 11
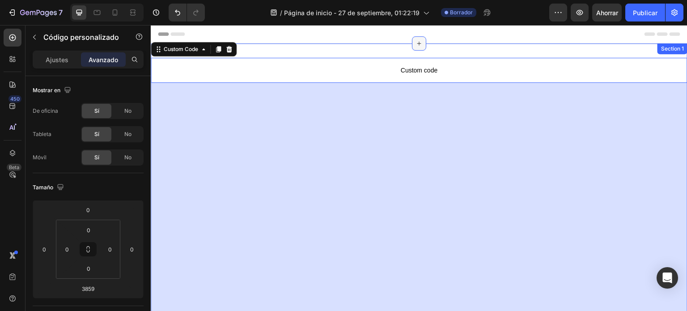
click at [412, 50] on div at bounding box center [419, 43] width 14 height 14
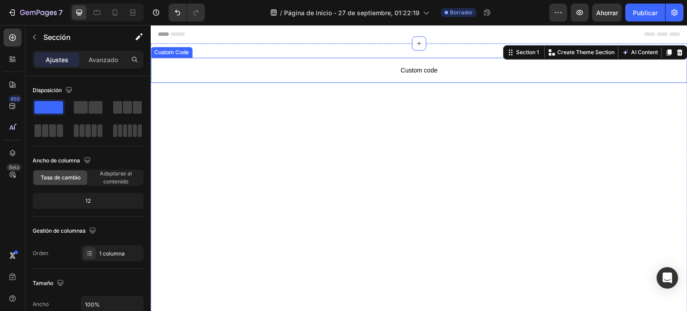
click at [344, 69] on span "Custom code" at bounding box center [419, 70] width 537 height 11
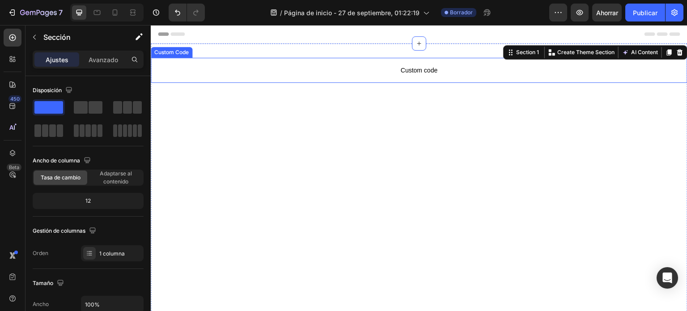
click at [453, 75] on span "Custom code" at bounding box center [419, 70] width 537 height 11
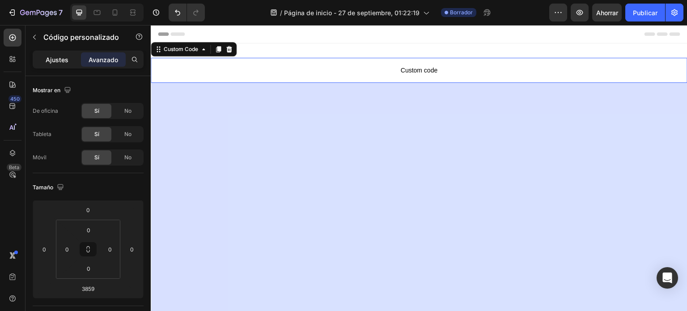
click at [57, 65] on div "Ajustes" at bounding box center [56, 59] width 45 height 14
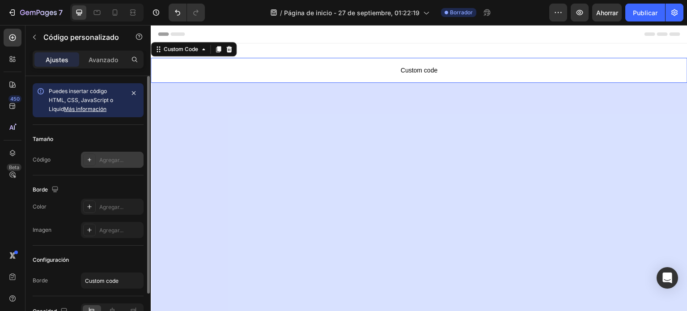
click at [83, 162] on div at bounding box center [89, 159] width 13 height 13
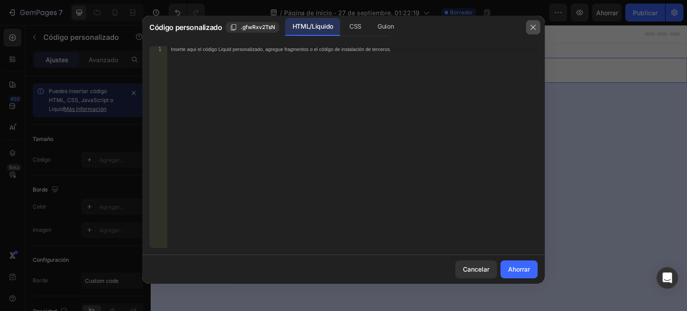
click at [535, 25] on icon "button" at bounding box center [532, 27] width 5 height 5
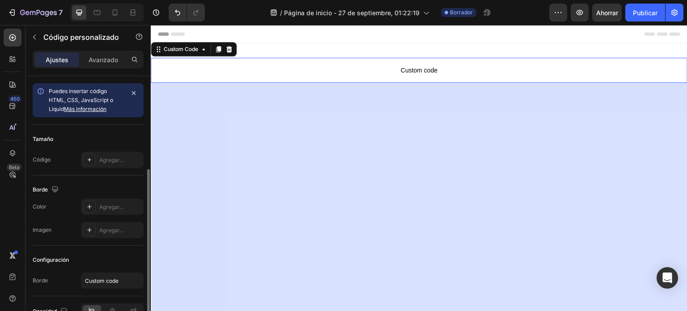
scroll to position [51, 0]
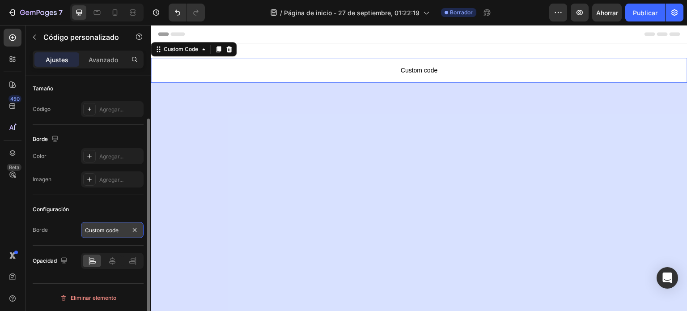
click at [92, 233] on input "Custom code" at bounding box center [112, 230] width 63 height 16
click at [75, 225] on div "Borde Custom code" at bounding box center [88, 230] width 111 height 16
click at [114, 263] on icon at bounding box center [112, 260] width 9 height 9
click at [96, 259] on icon at bounding box center [92, 260] width 9 height 9
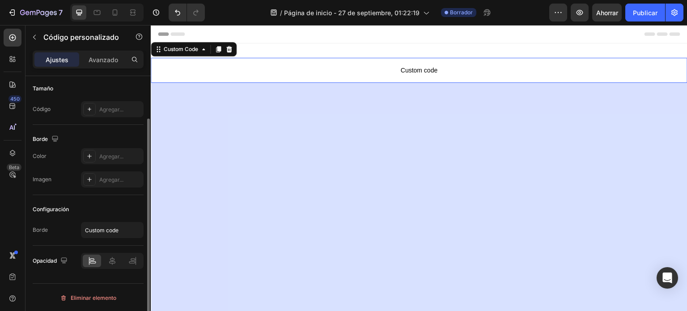
click at [96, 259] on icon at bounding box center [92, 260] width 9 height 9
click at [63, 258] on icon "button" at bounding box center [63, 260] width 9 height 9
click at [67, 243] on icon "button" at bounding box center [65, 243] width 9 height 9
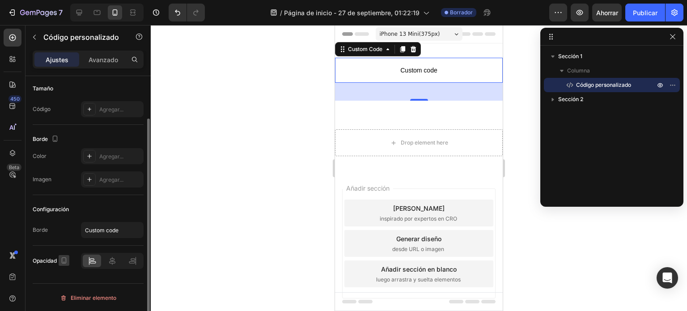
click at [65, 259] on icon "button" at bounding box center [63, 260] width 9 height 9
click at [63, 214] on icon "button" at bounding box center [65, 211] width 9 height 9
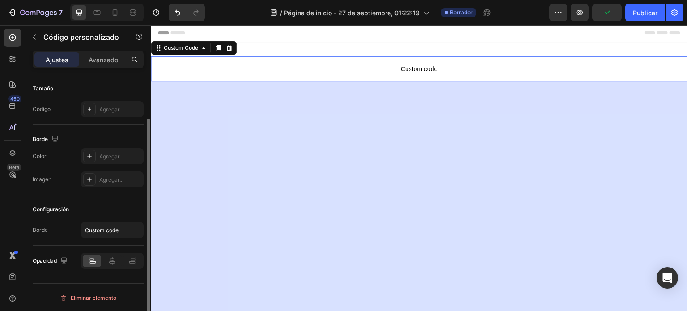
scroll to position [0, 0]
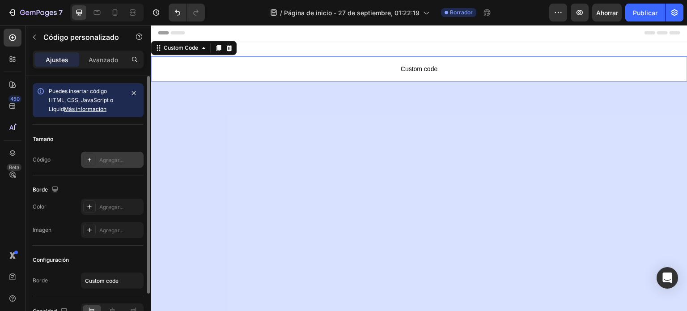
click at [106, 157] on font "Agregar..." at bounding box center [111, 160] width 24 height 7
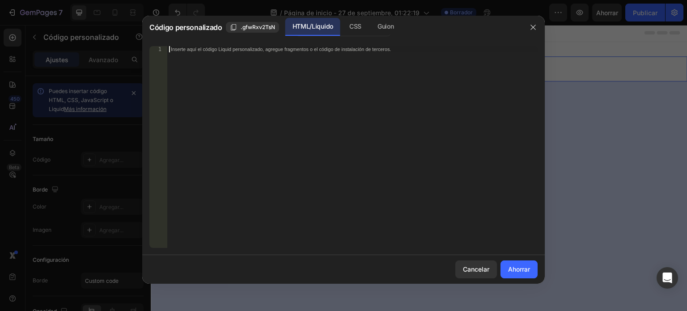
click at [223, 51] on font "Inserte aquí el código Liquid personalizado, agregue fragmentos o el código de …" at bounding box center [281, 49] width 220 height 6
click at [534, 28] on icon "button" at bounding box center [532, 27] width 5 height 5
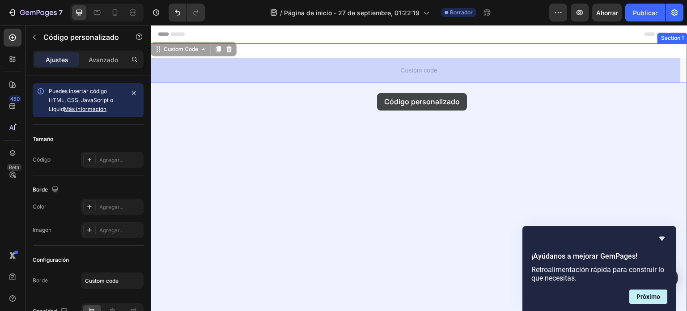
drag, startPoint x: 373, startPoint y: 65, endPoint x: 376, endPoint y: 103, distance: 37.7
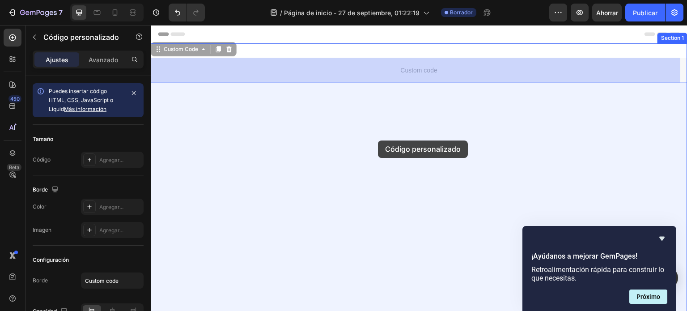
drag, startPoint x: 400, startPoint y: 66, endPoint x: 377, endPoint y: 140, distance: 78.1
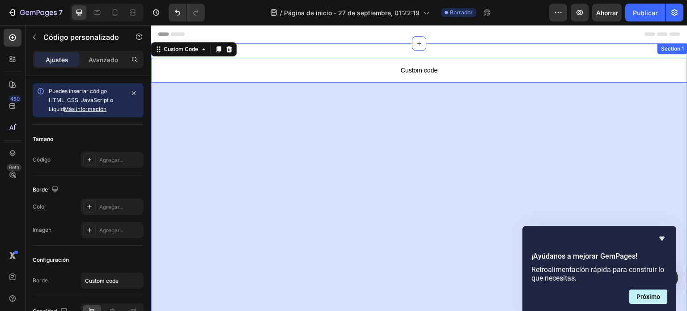
click at [660, 50] on div "Section 1" at bounding box center [672, 48] width 30 height 11
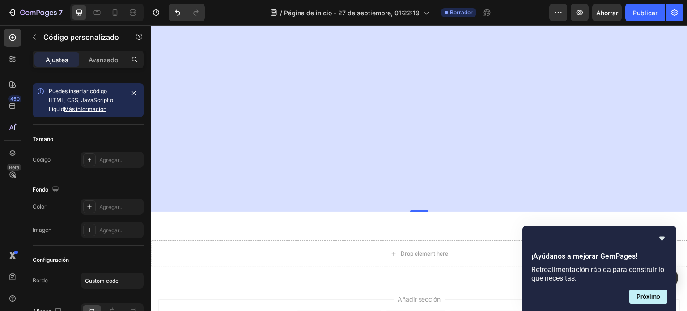
scroll to position [1696, 0]
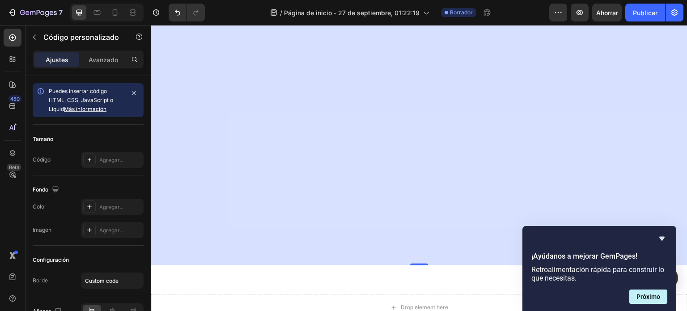
drag, startPoint x: 413, startPoint y: 110, endPoint x: 399, endPoint y: 273, distance: 163.8
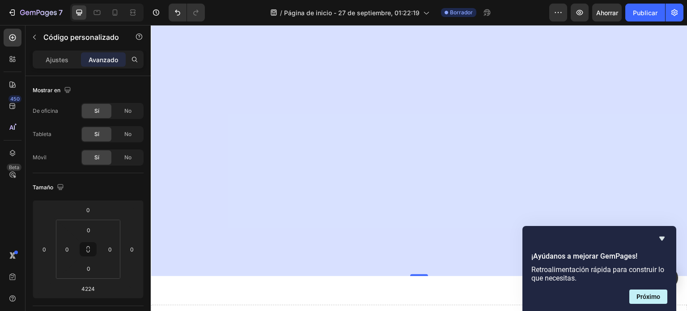
scroll to position [1858, 0]
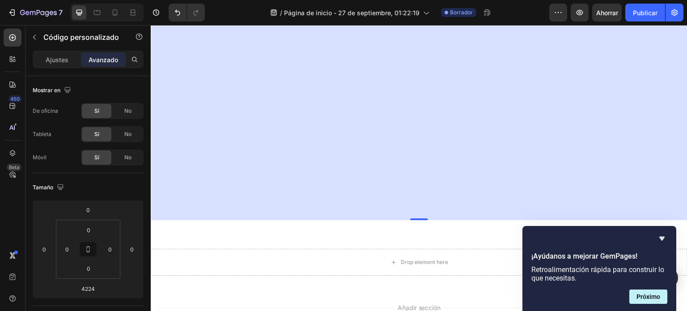
drag, startPoint x: 419, startPoint y: 111, endPoint x: 431, endPoint y: 250, distance: 139.6
type input "4535"
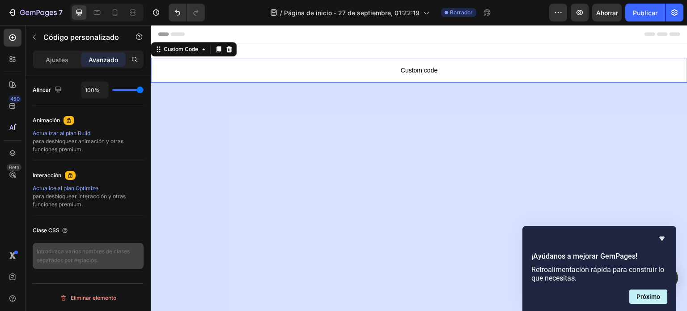
scroll to position [0, 0]
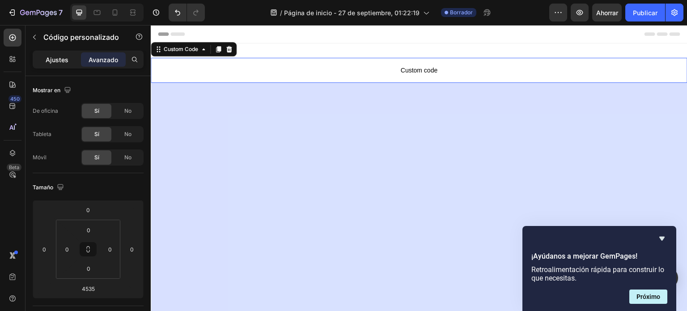
click at [68, 64] on div "Ajustes" at bounding box center [56, 59] width 45 height 14
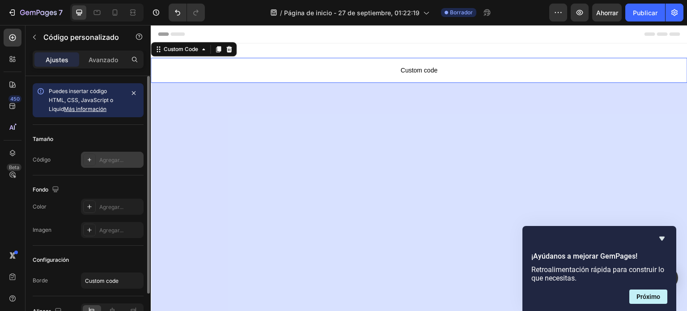
click at [104, 160] on font "Agregar..." at bounding box center [111, 160] width 24 height 7
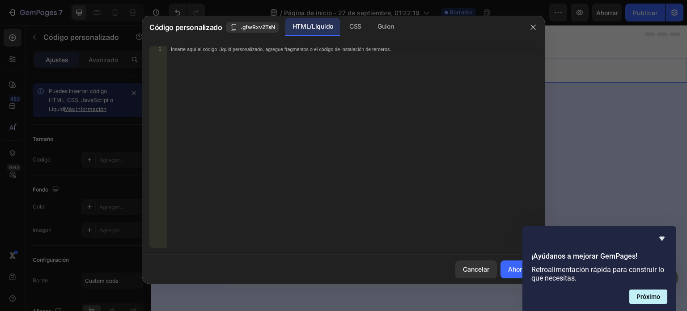
click at [224, 103] on div "Inserte aquí el código Liquid personalizado, agregue fragmentos o el código de …" at bounding box center [352, 153] width 370 height 214
paste textarea "</html>"
type textarea "</html>"
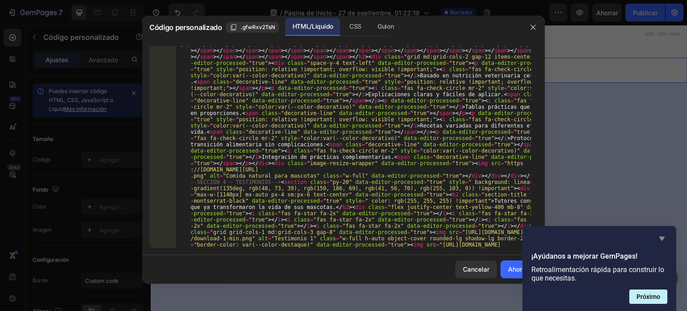
scroll to position [14451, 0]
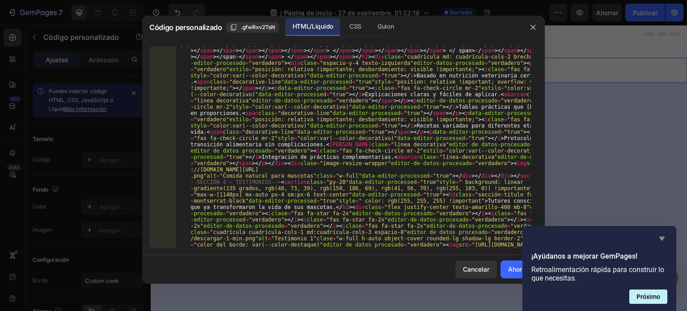
click at [661, 237] on icon "Ocultar encuesta" at bounding box center [661, 239] width 5 height 4
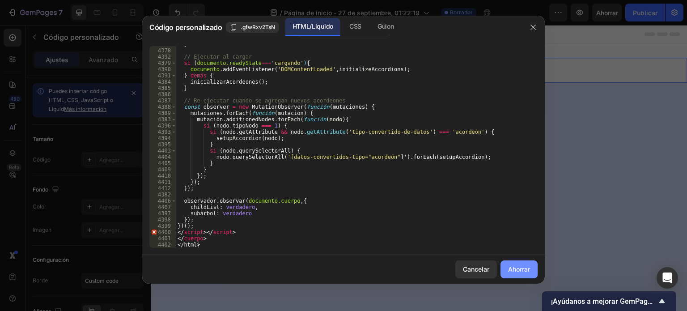
click at [520, 271] on font "Ahorrar" at bounding box center [519, 269] width 22 height 8
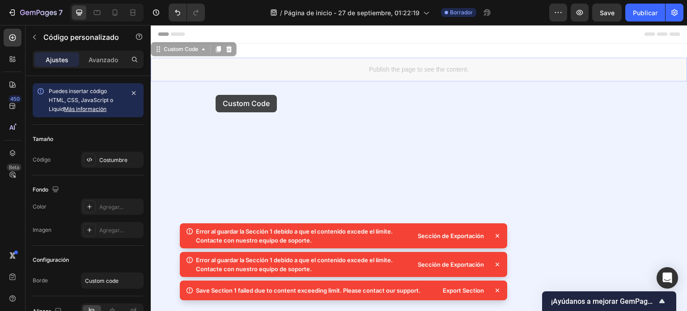
drag, startPoint x: 204, startPoint y: 53, endPoint x: 216, endPoint y: 95, distance: 43.6
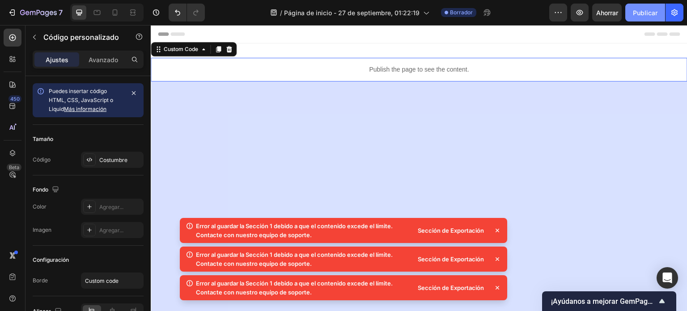
click at [636, 19] on button "Publicar" at bounding box center [645, 13] width 40 height 18
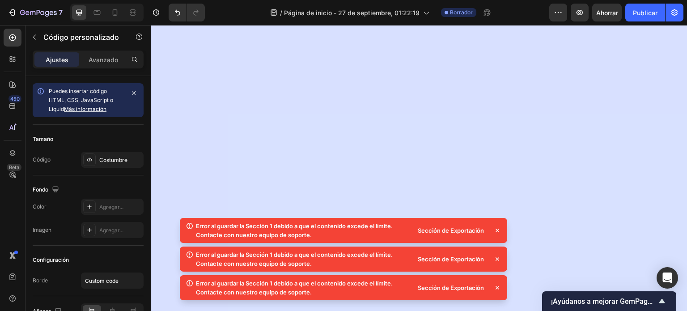
scroll to position [0, 0]
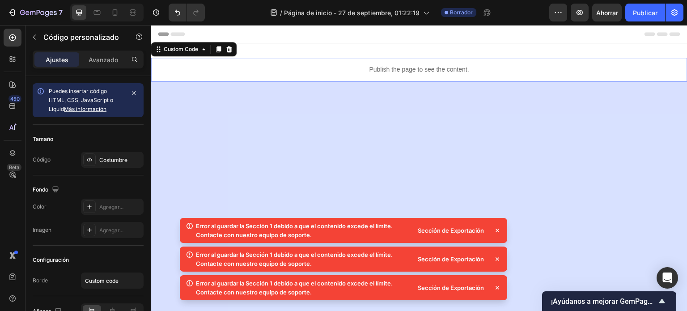
click at [406, 68] on p "Publish the page to see the content." at bounding box center [419, 69] width 537 height 9
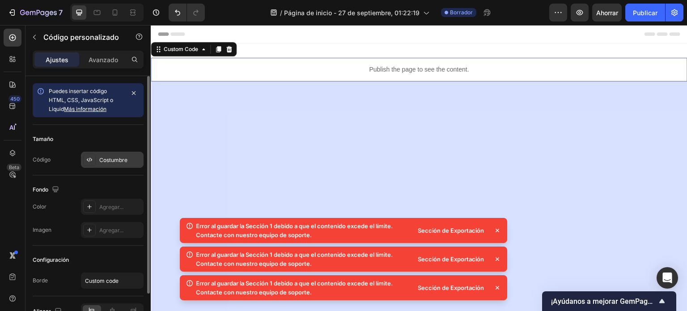
click at [107, 157] on font "Costumbre" at bounding box center [113, 160] width 28 height 7
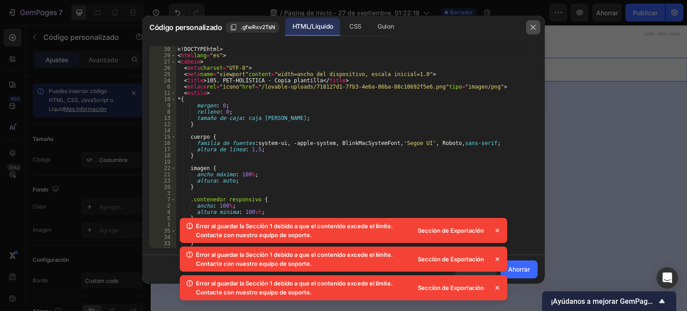
click at [530, 28] on icon "button" at bounding box center [532, 27] width 7 height 7
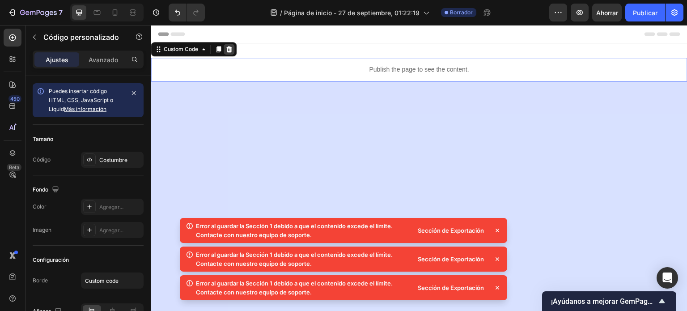
click at [226, 50] on icon at bounding box center [228, 49] width 7 height 7
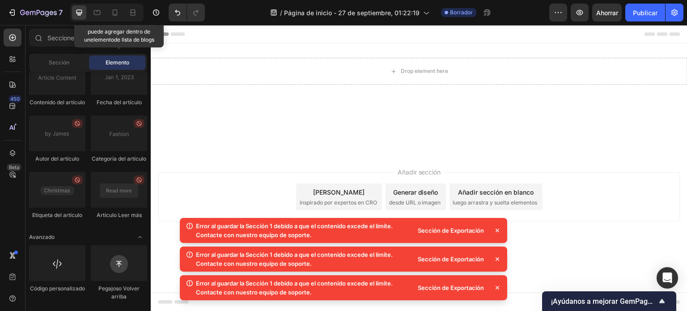
click at [476, 199] on font "luego arrastra y suelta elementos" at bounding box center [495, 202] width 85 height 7
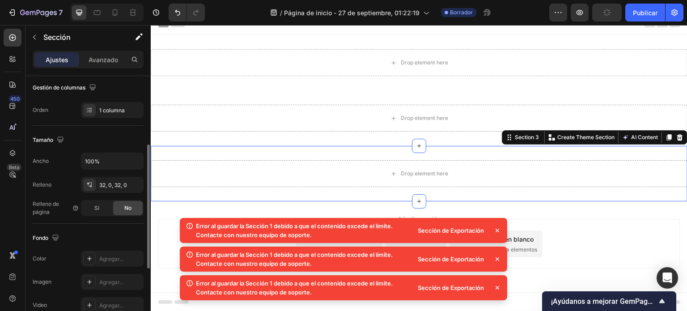
scroll to position [284, 0]
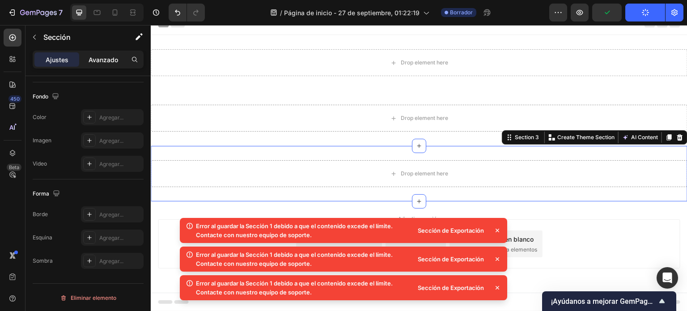
click at [104, 59] on font "Avanzado" at bounding box center [104, 60] width 30 height 8
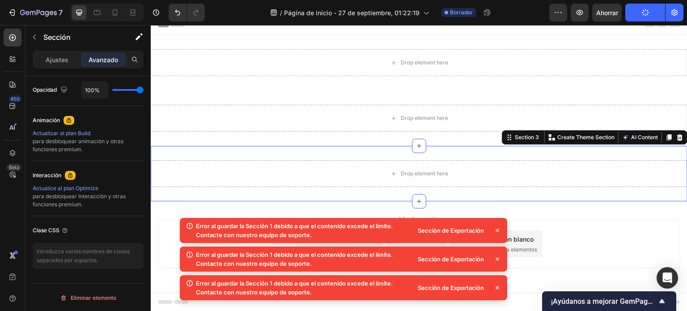
scroll to position [0, 0]
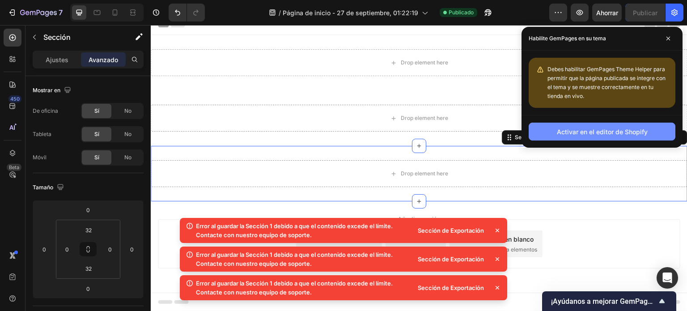
click at [576, 133] on font "Activar en el editor de Shopify" at bounding box center [602, 132] width 91 height 8
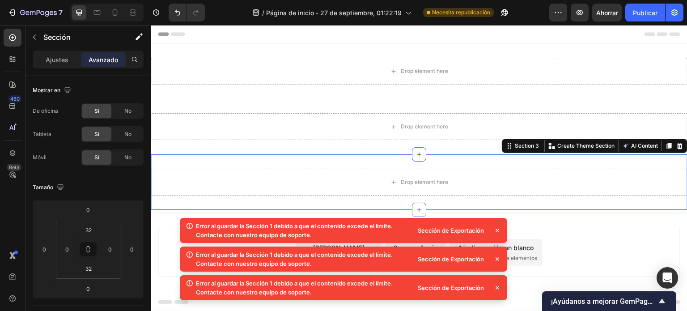
click at [495, 229] on icon at bounding box center [497, 230] width 9 height 9
click at [496, 232] on icon at bounding box center [497, 230] width 9 height 9
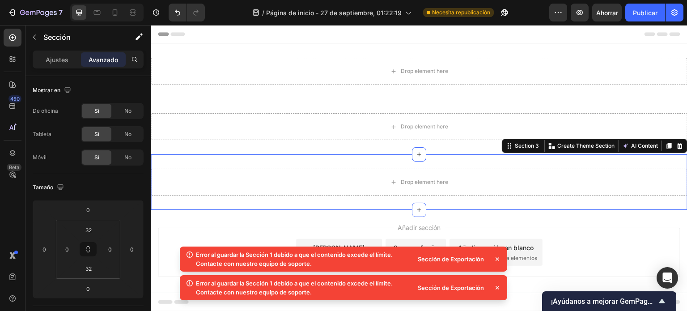
click at [499, 257] on icon at bounding box center [497, 258] width 9 height 9
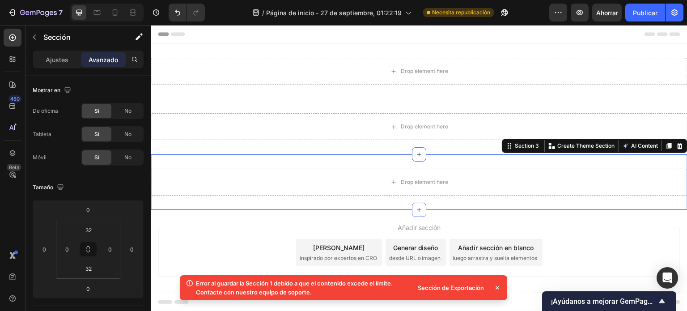
click at [497, 288] on icon at bounding box center [497, 288] width 4 height 4
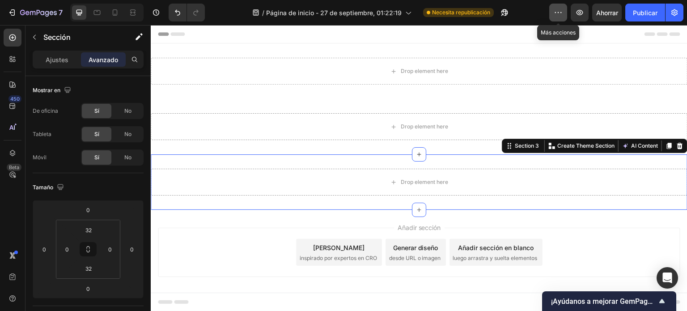
click at [558, 14] on icon "button" at bounding box center [558, 12] width 9 height 9
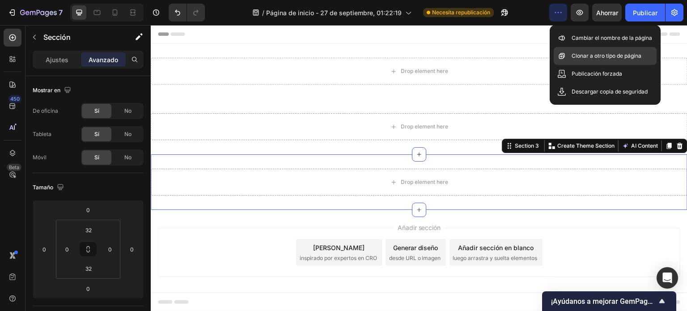
click at [586, 51] on div "Clonar a otro tipo de página" at bounding box center [605, 56] width 103 height 18
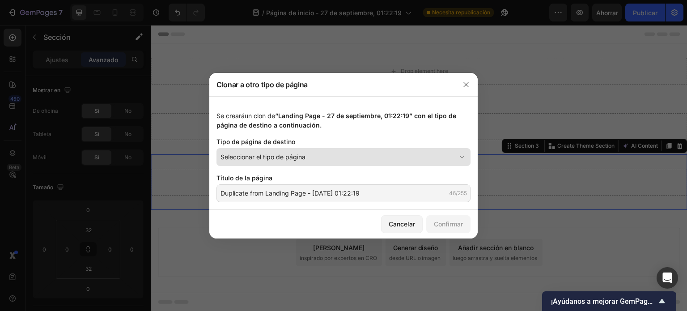
click at [355, 157] on div "Seleccionar el tipo de página" at bounding box center [337, 156] width 235 height 9
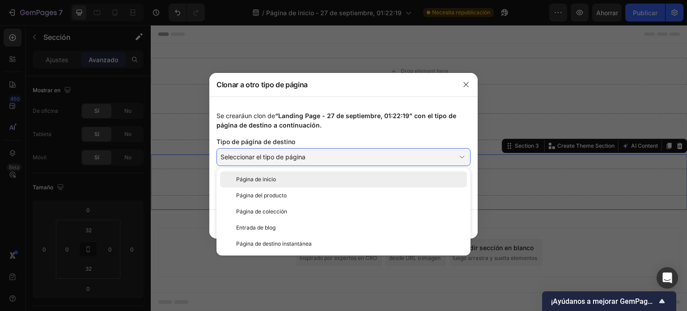
click at [301, 186] on div "Página de inicio" at bounding box center [343, 179] width 247 height 16
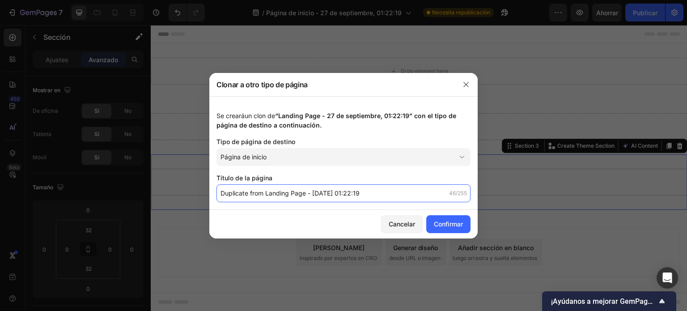
click at [291, 191] on input "Duplicate from Landing Page - [DATE] 01:22:19" at bounding box center [343, 193] width 254 height 18
click at [347, 190] on input "Duplicate from Landing Page - [DATE] 01:22:19" at bounding box center [343, 193] width 254 height 18
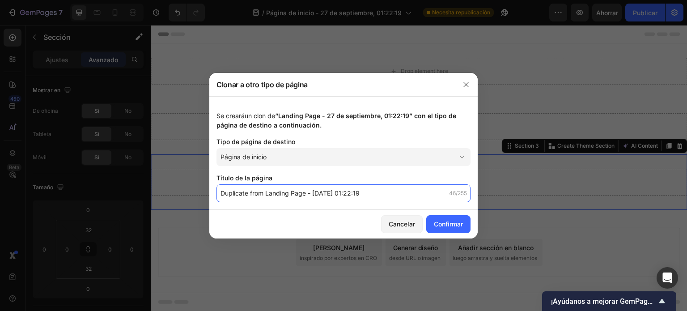
click at [347, 190] on input "Duplicate from Landing Page - [DATE] 01:22:19" at bounding box center [343, 193] width 254 height 18
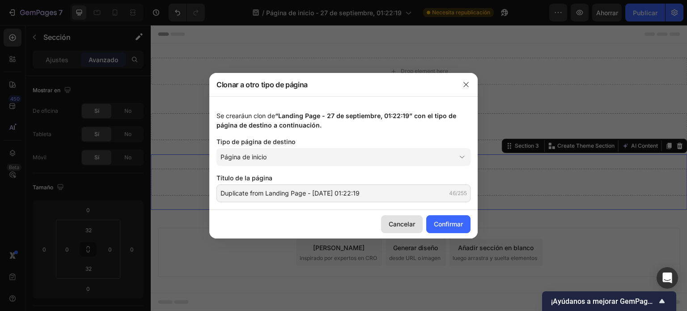
click at [386, 220] on button "Cancelar" at bounding box center [402, 224] width 42 height 18
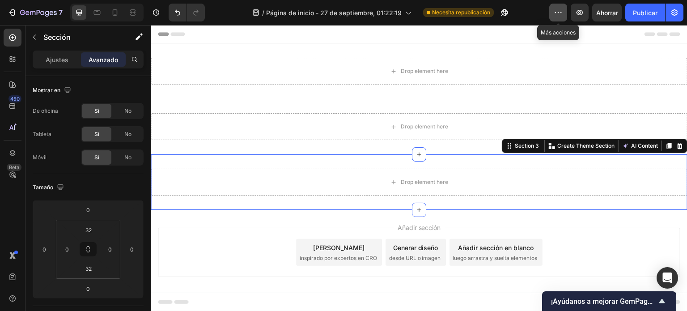
click at [559, 17] on button "button" at bounding box center [558, 13] width 18 height 18
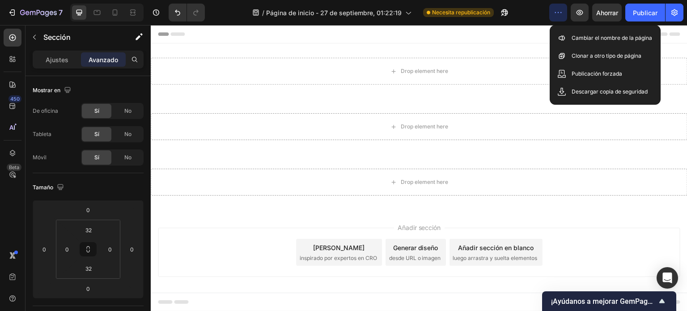
click at [472, 38] on div "Encabezamiento" at bounding box center [419, 34] width 522 height 18
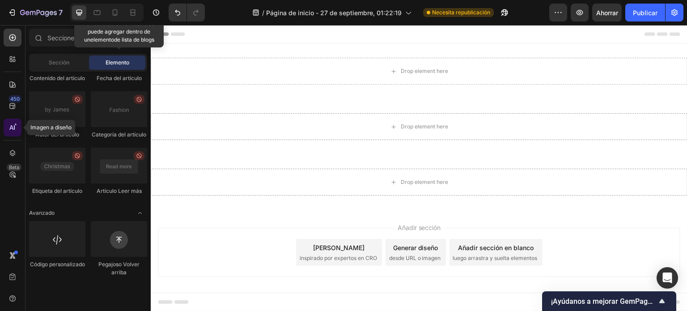
click at [9, 128] on icon at bounding box center [12, 127] width 9 height 9
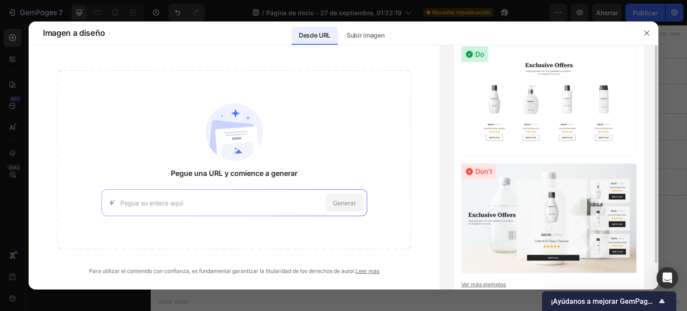
scroll to position [29, 0]
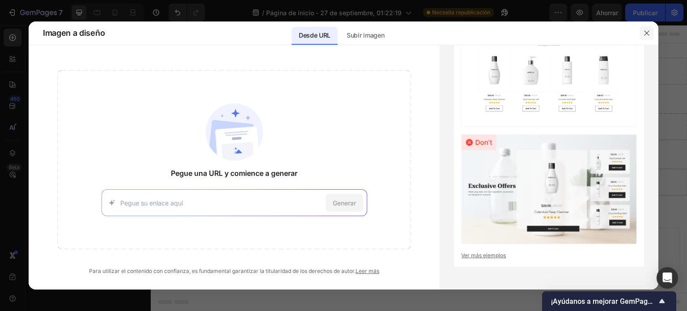
click at [645, 34] on icon "button" at bounding box center [646, 33] width 7 height 7
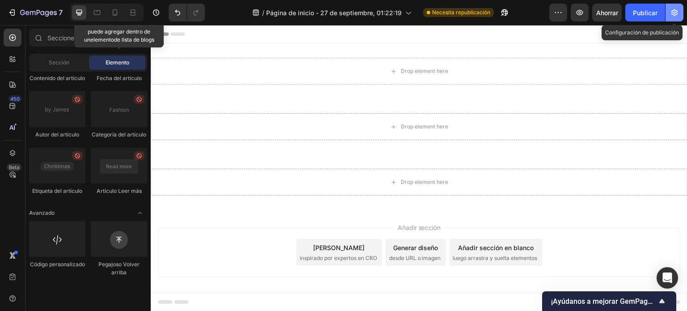
click at [670, 10] on icon "button" at bounding box center [674, 12] width 9 height 9
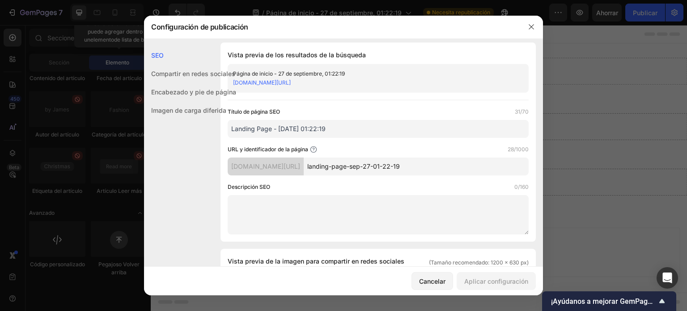
scroll to position [0, 0]
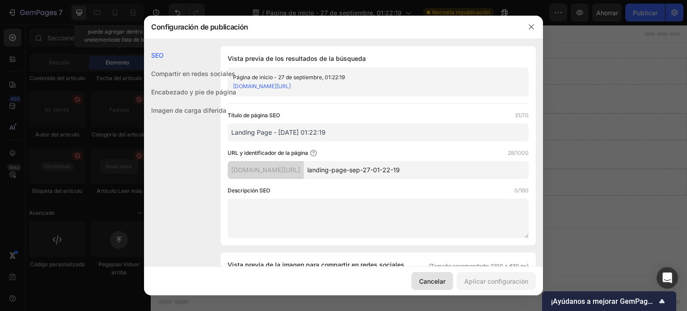
click at [422, 277] on font "Cancelar" at bounding box center [432, 281] width 26 height 8
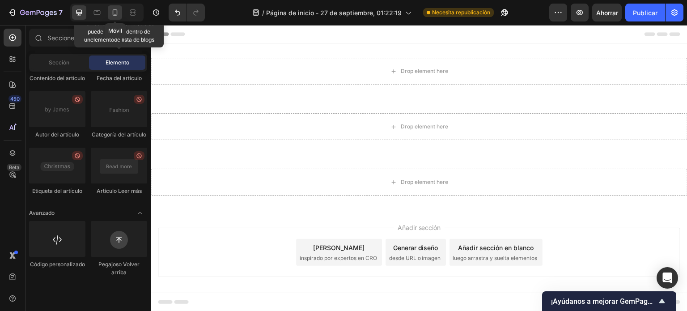
click at [118, 12] on icon at bounding box center [114, 12] width 9 height 9
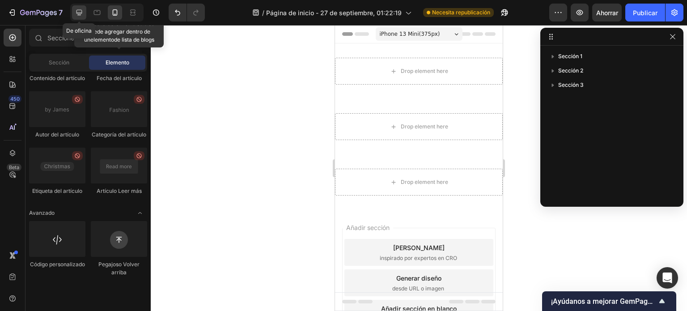
click at [84, 12] on div at bounding box center [79, 12] width 14 height 14
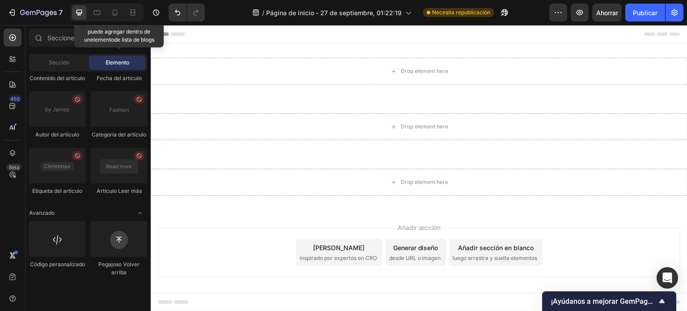
click at [362, 252] on div "[PERSON_NAME] inspirado por expertos en CRO" at bounding box center [339, 252] width 86 height 27
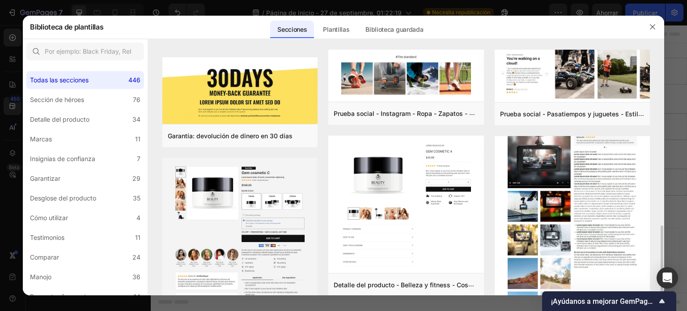
scroll to position [224, 0]
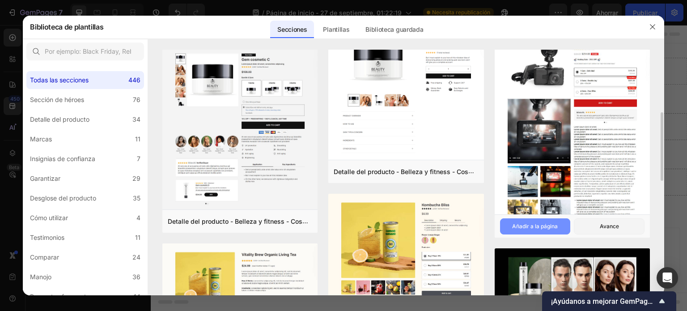
click at [531, 230] on button "Añadir a la página" at bounding box center [535, 226] width 71 height 16
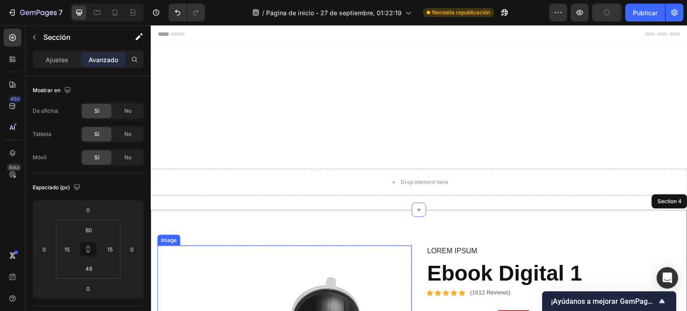
scroll to position [157, 0]
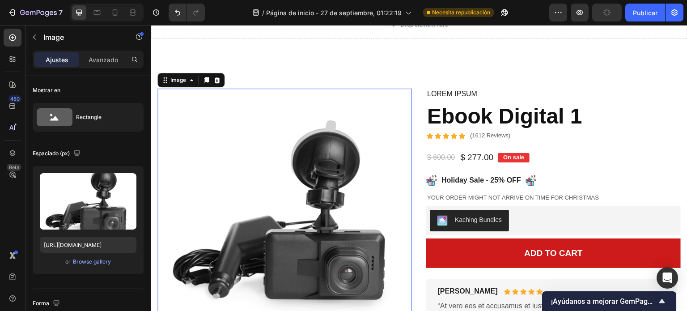
click at [371, 96] on img at bounding box center [284, 216] width 254 height 254
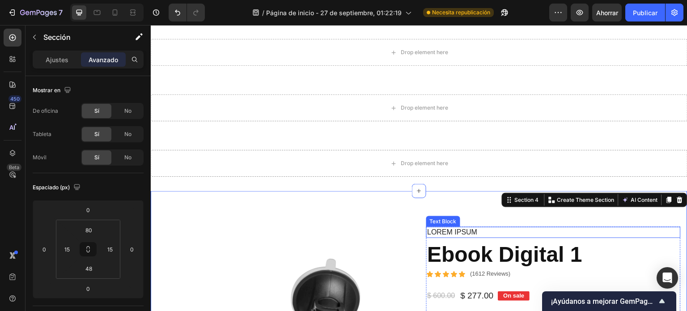
scroll to position [0, 0]
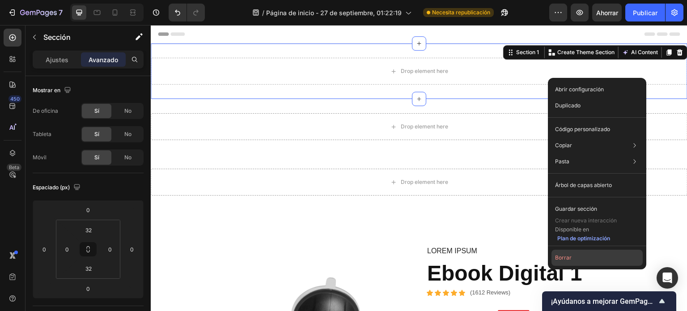
click at [564, 257] on font "Borrar" at bounding box center [563, 257] width 17 height 7
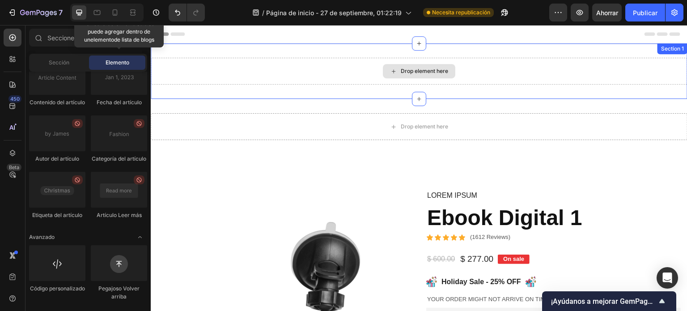
click at [446, 73] on div "Drop element here" at bounding box center [419, 71] width 72 height 14
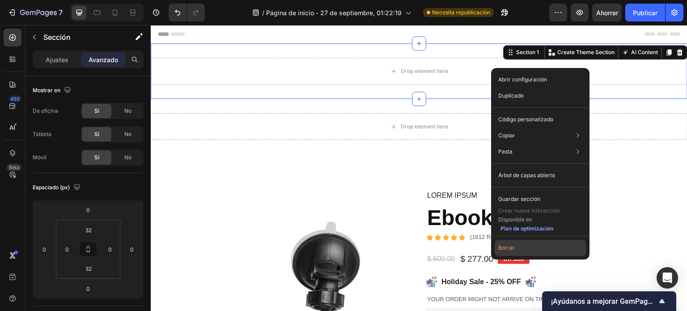
click at [527, 252] on button "Borrar" at bounding box center [540, 248] width 91 height 16
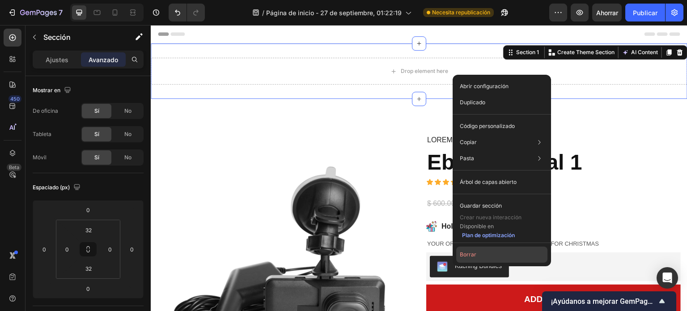
click at [487, 248] on button "Borrar" at bounding box center [501, 254] width 91 height 16
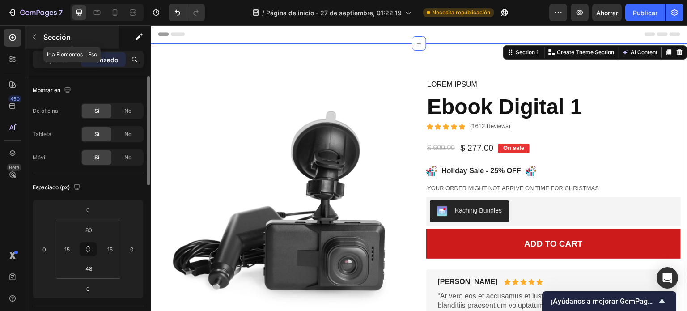
click at [56, 47] on div "Sección" at bounding box center [71, 36] width 93 height 23
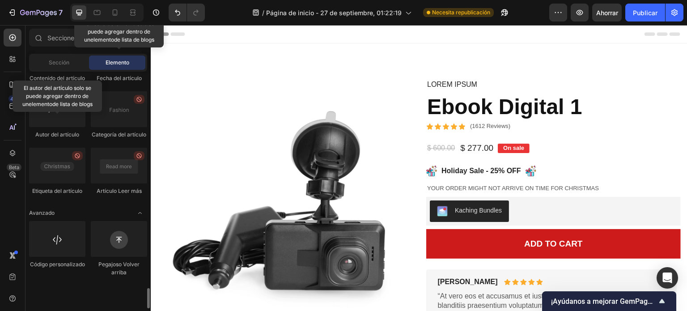
scroll to position [2550, 0]
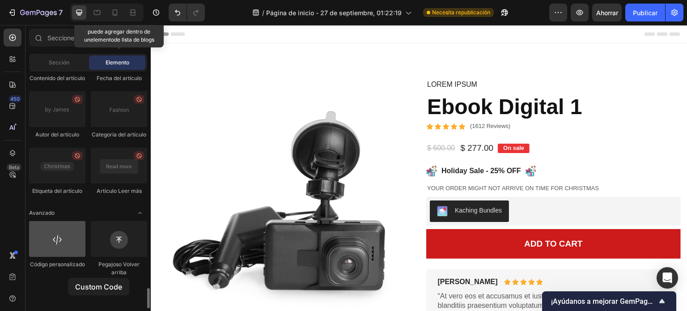
click at [68, 257] on div at bounding box center [57, 239] width 56 height 36
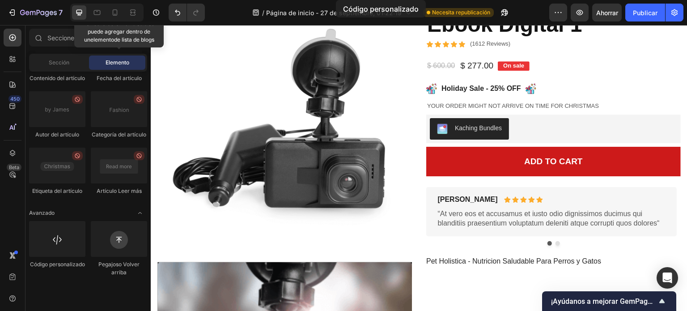
scroll to position [0, 0]
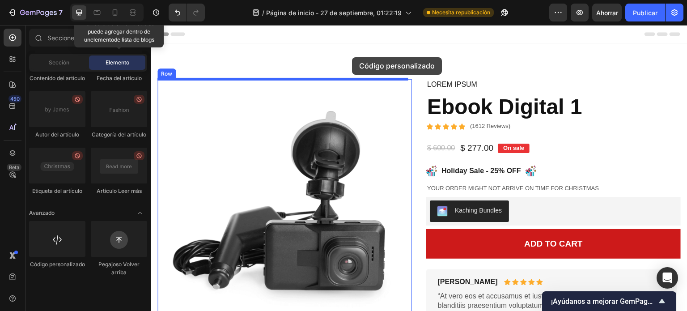
drag, startPoint x: 219, startPoint y: 303, endPoint x: 352, endPoint y: 57, distance: 279.3
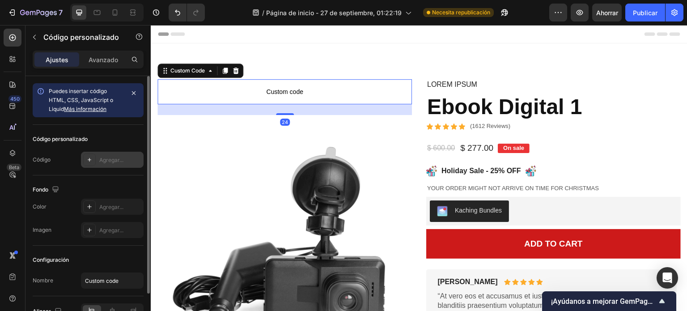
click at [108, 158] on font "Agregar..." at bounding box center [111, 160] width 24 height 7
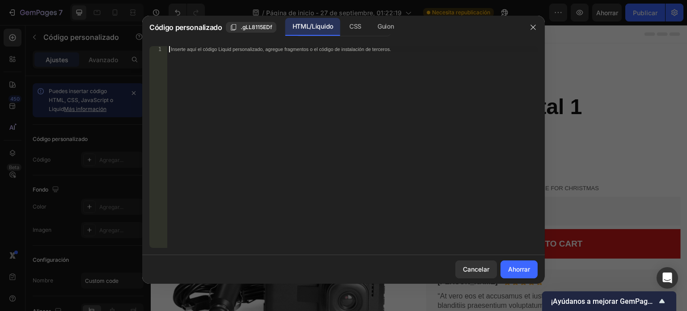
click at [263, 117] on div "Inserte aquí el código Liquid personalizado, agregue fragmentos o el código de …" at bounding box center [352, 153] width 370 height 214
paste textarea "</html>"
type textarea "</html>"
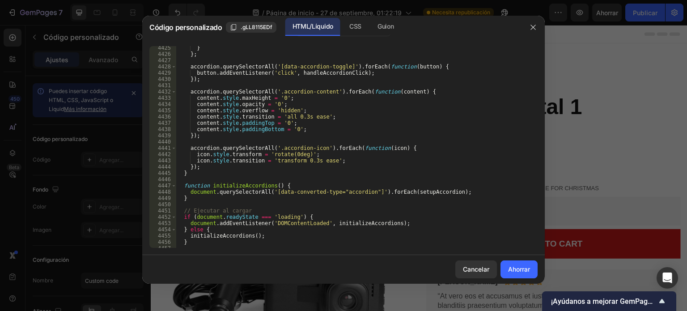
scroll to position [14451, 0]
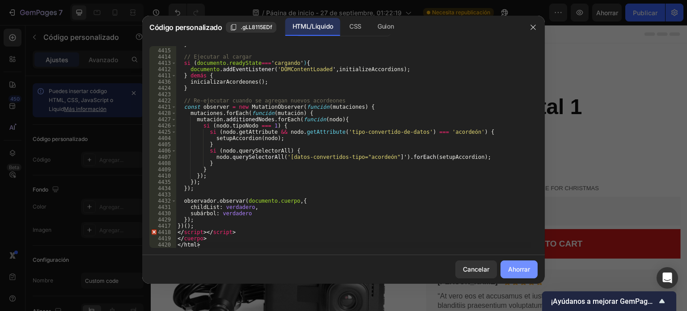
click at [521, 275] on button "Ahorrar" at bounding box center [518, 269] width 37 height 18
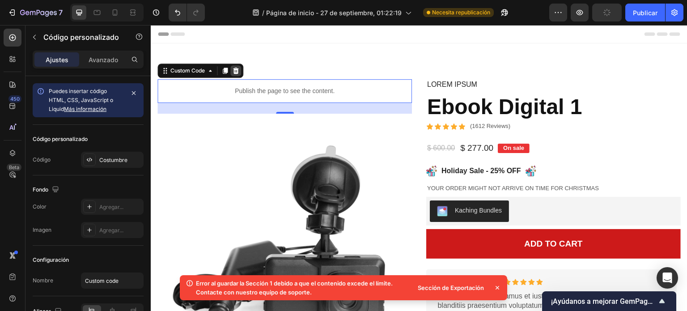
click at [238, 71] on icon at bounding box center [236, 71] width 6 height 6
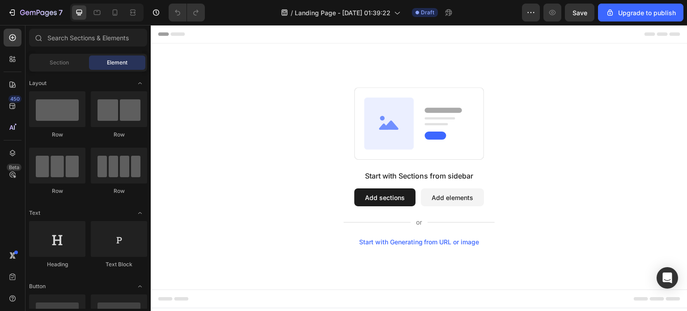
click at [456, 193] on button "Add elements" at bounding box center [452, 197] width 63 height 18
click at [472, 205] on button "Add elements" at bounding box center [452, 197] width 63 height 18
click at [470, 199] on button "Add elements" at bounding box center [452, 197] width 63 height 18
click at [463, 197] on button "Add elements" at bounding box center [452, 197] width 63 height 18
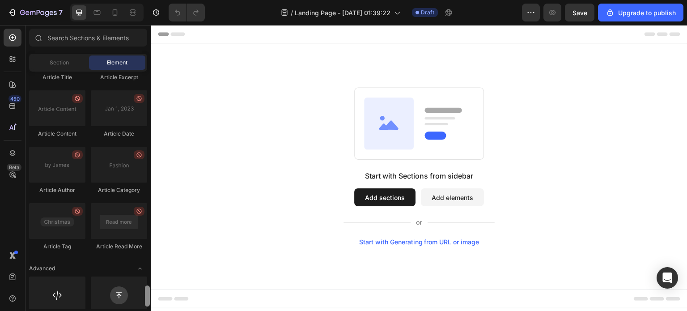
scroll to position [2413, 0]
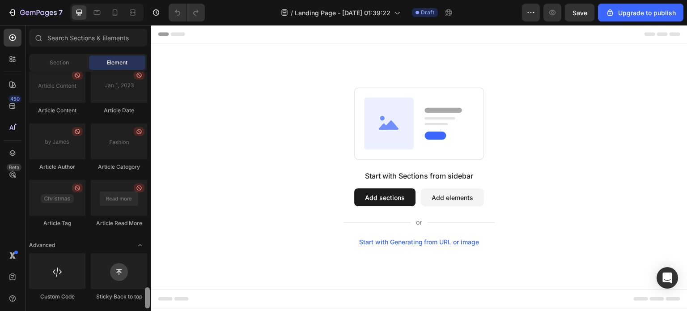
drag, startPoint x: 149, startPoint y: 117, endPoint x: 145, endPoint y: 312, distance: 195.0
click at [145, 0] on html "7 / Landing Page - Sep 27, 01:39:22 Draft Preview Save Upgrade to publish 450 B…" at bounding box center [343, 0] width 687 height 0
click at [76, 63] on div "Section" at bounding box center [59, 62] width 56 height 14
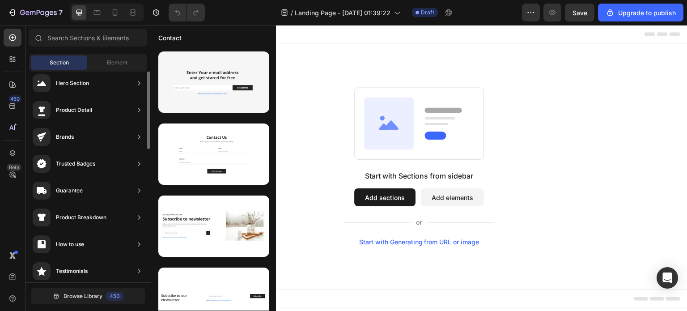
scroll to position [0, 0]
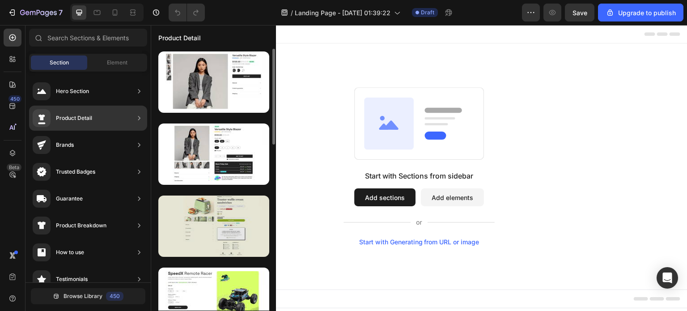
click at [231, 238] on div at bounding box center [213, 225] width 111 height 61
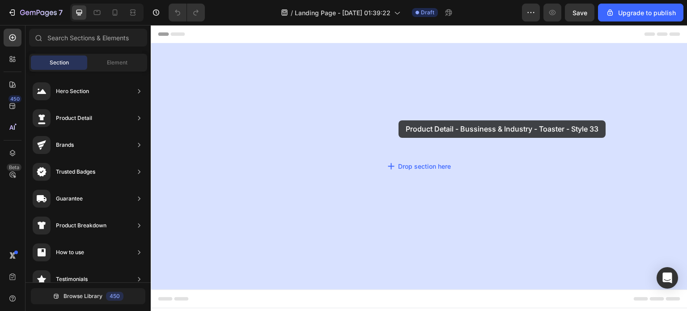
drag, startPoint x: 387, startPoint y: 248, endPoint x: 402, endPoint y: 116, distance: 133.2
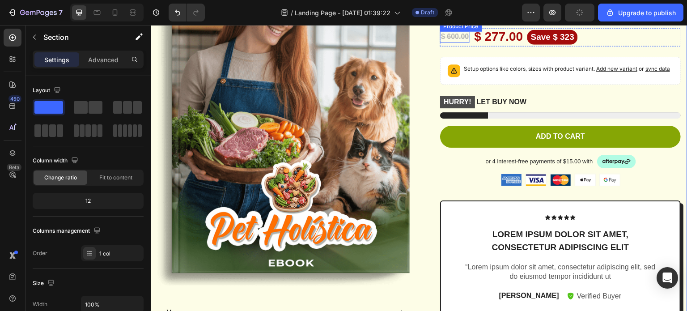
scroll to position [143, 0]
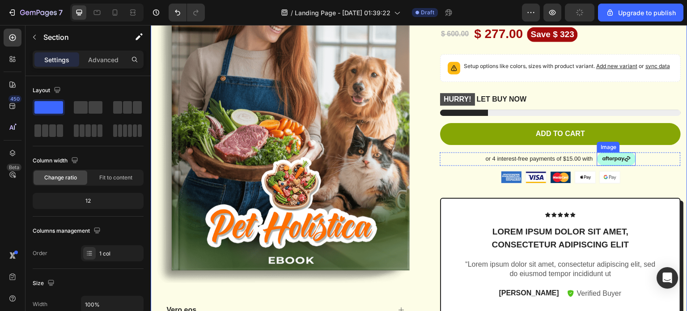
click at [610, 161] on img at bounding box center [616, 158] width 39 height 13
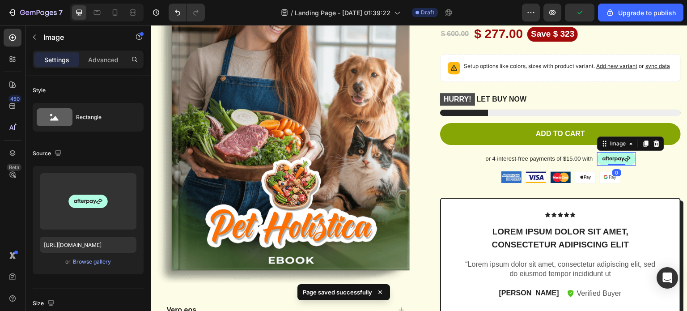
click at [615, 165] on img at bounding box center [616, 158] width 39 height 13
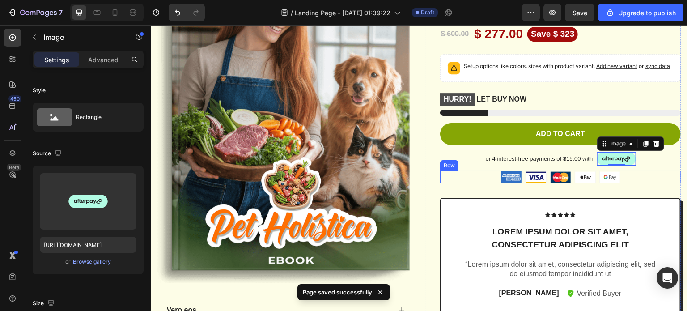
click at [485, 183] on div "Image Image Image Image Image Row" at bounding box center [560, 177] width 241 height 13
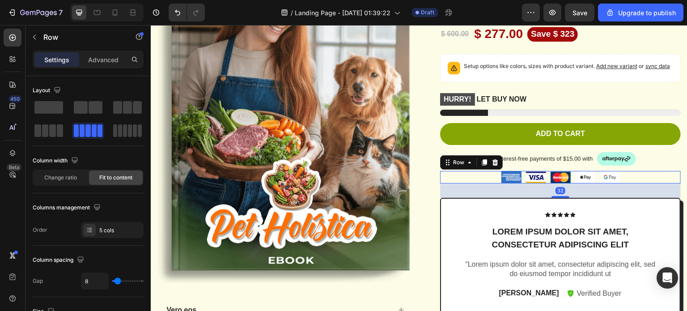
click at [487, 198] on div "32" at bounding box center [560, 190] width 241 height 14
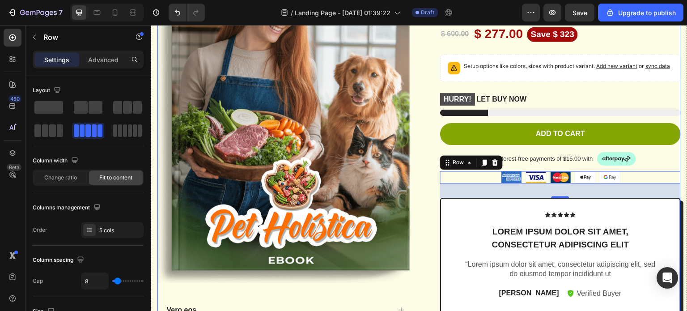
click at [418, 169] on div "Product Images Vero eos At accusamus Et iusto odio Consectetur Adipiscin Accord…" at bounding box center [418, 200] width 523 height 529
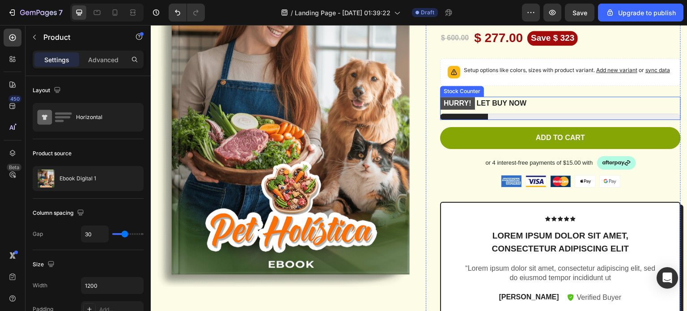
scroll to position [140, 0]
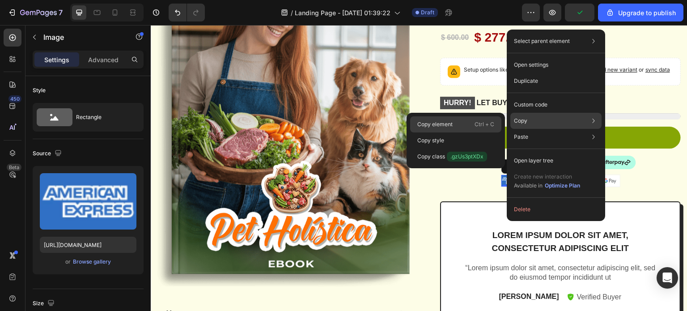
click at [462, 123] on div "Copy element Ctrl + C" at bounding box center [455, 124] width 91 height 16
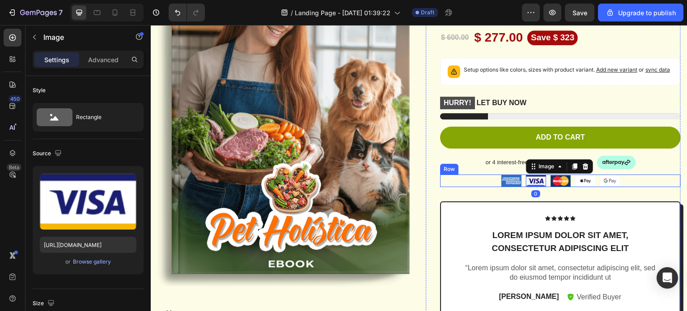
click at [479, 187] on div "Image Image 0 Image Image Image Row" at bounding box center [560, 180] width 241 height 13
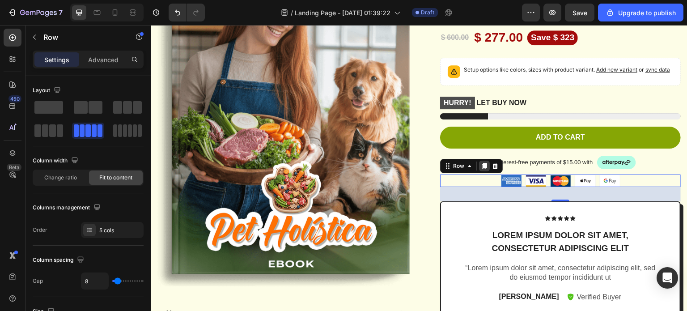
click at [479, 171] on div at bounding box center [484, 166] width 11 height 11
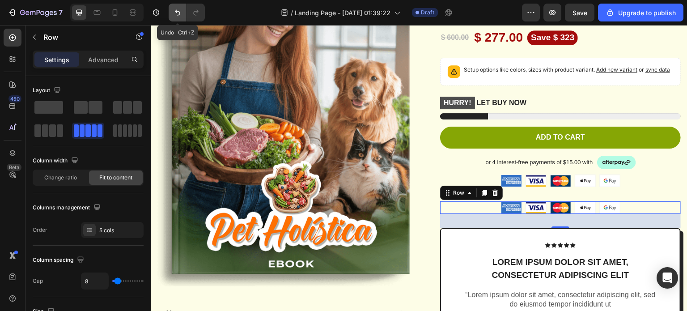
click at [177, 11] on icon "Undo/Redo" at bounding box center [177, 13] width 5 height 6
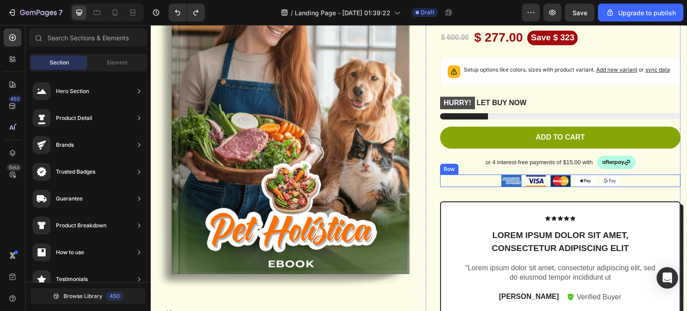
click at [489, 187] on div "Image Image Image Image Image Row" at bounding box center [560, 180] width 241 height 13
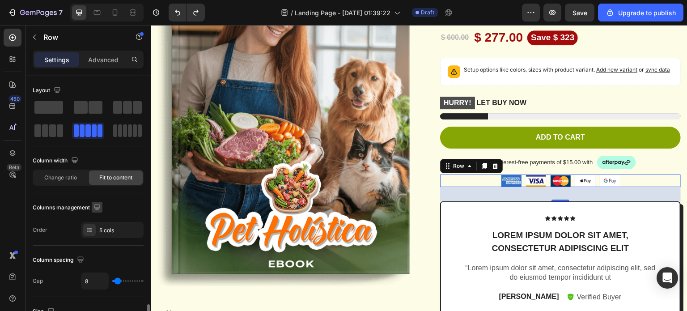
scroll to position [386, 0]
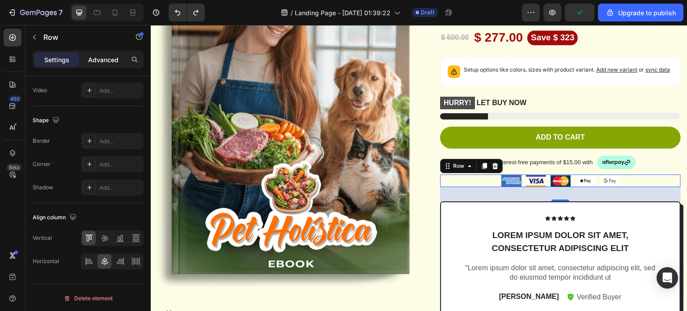
click at [95, 56] on p "Advanced" at bounding box center [103, 59] width 30 height 9
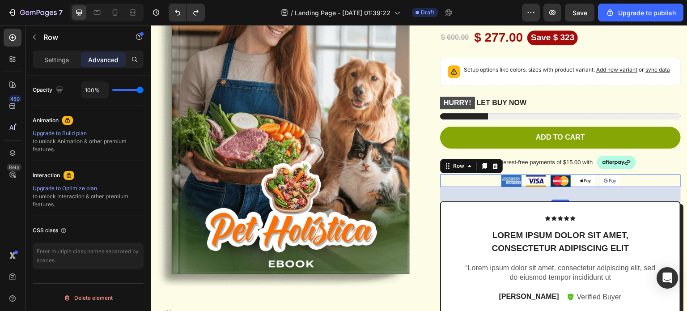
scroll to position [0, 0]
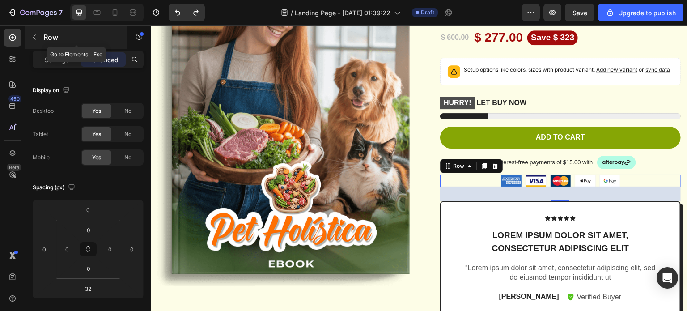
click at [44, 40] on p "Row" at bounding box center [81, 37] width 76 height 11
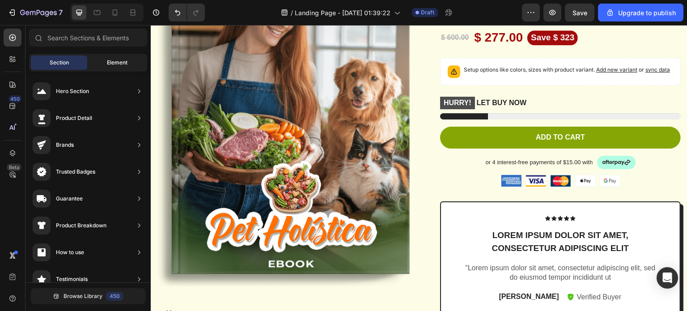
click at [103, 68] on div "Element" at bounding box center [117, 62] width 56 height 14
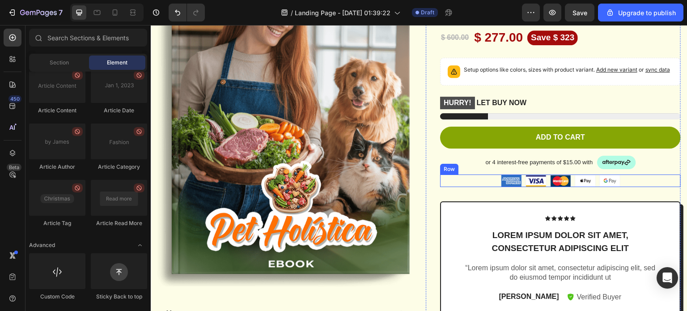
click at [479, 187] on div "Image Image Image Image Image Row" at bounding box center [560, 180] width 241 height 13
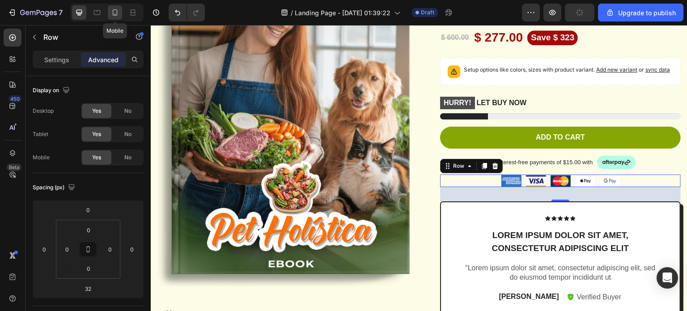
click at [119, 13] on icon at bounding box center [114, 12] width 9 height 9
type input "28"
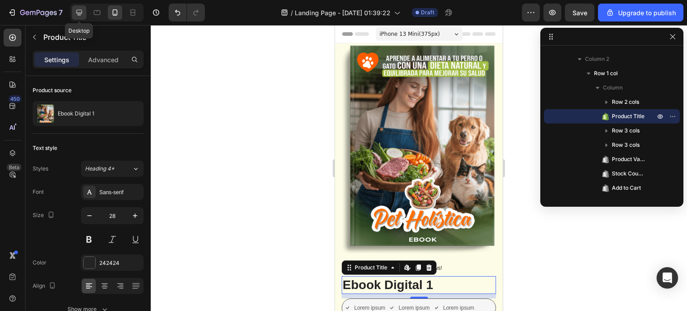
click at [80, 12] on icon at bounding box center [79, 12] width 9 height 9
type input "48"
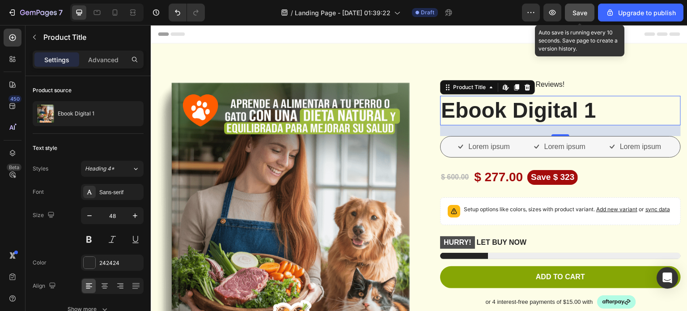
scroll to position [39, 0]
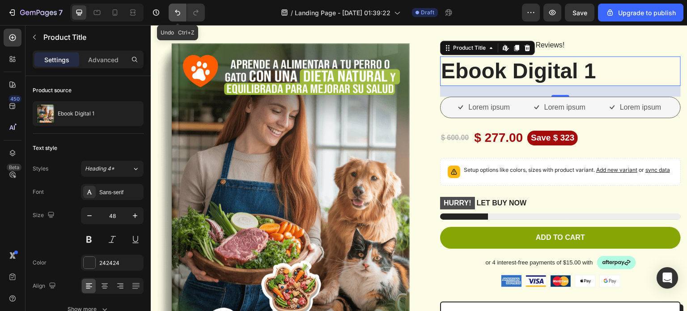
click at [178, 12] on icon "Undo/Redo" at bounding box center [177, 12] width 9 height 9
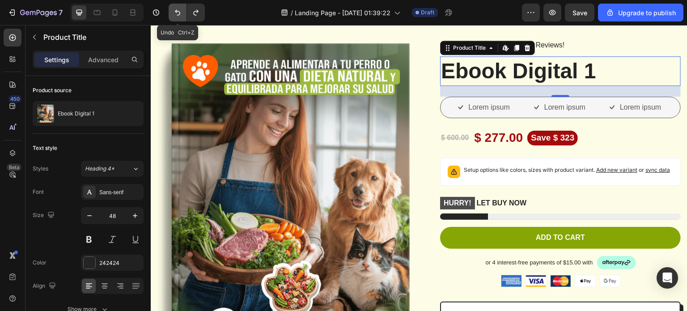
click at [178, 12] on icon "Undo/Redo" at bounding box center [177, 12] width 9 height 9
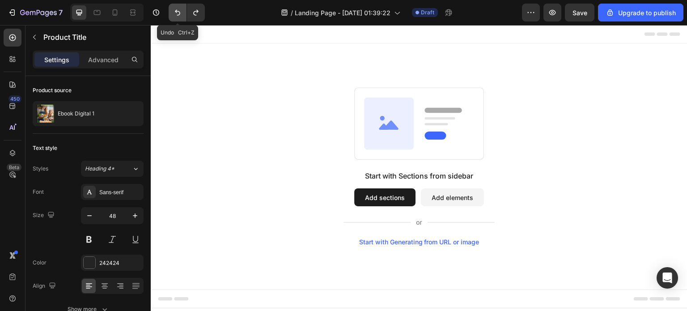
scroll to position [0, 0]
